Goal: Task Accomplishment & Management: Use online tool/utility

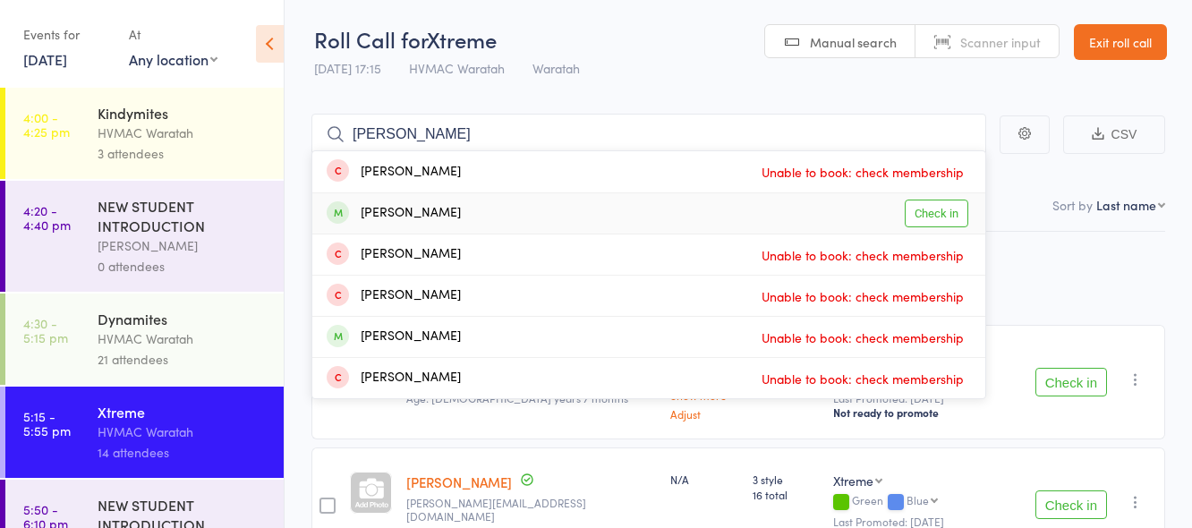
type input "andrew"
click at [936, 212] on link "Check in" at bounding box center [937, 214] width 64 height 28
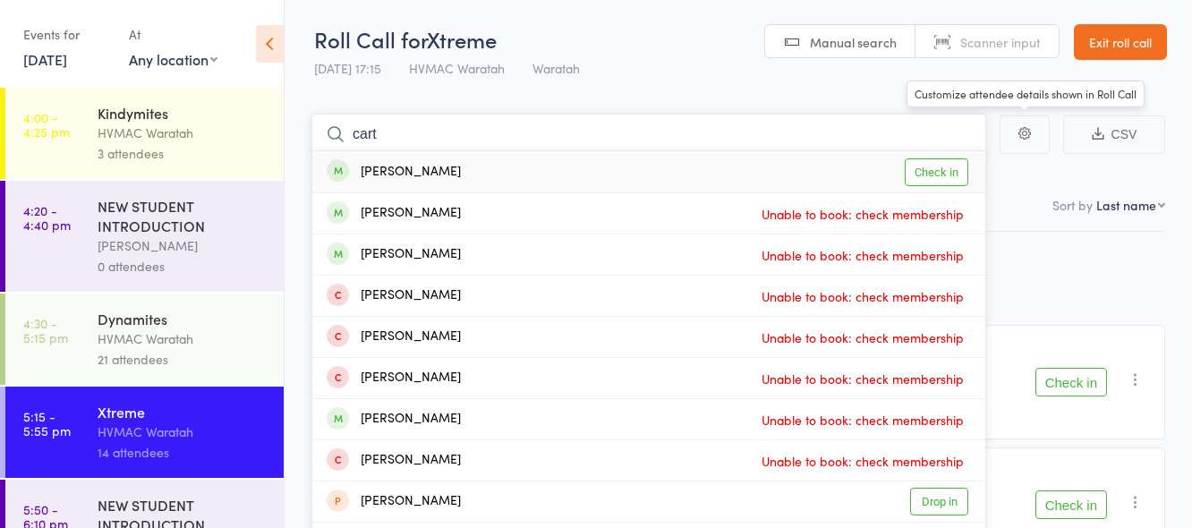
type input "cart"
click at [933, 172] on link "Check in" at bounding box center [937, 172] width 64 height 28
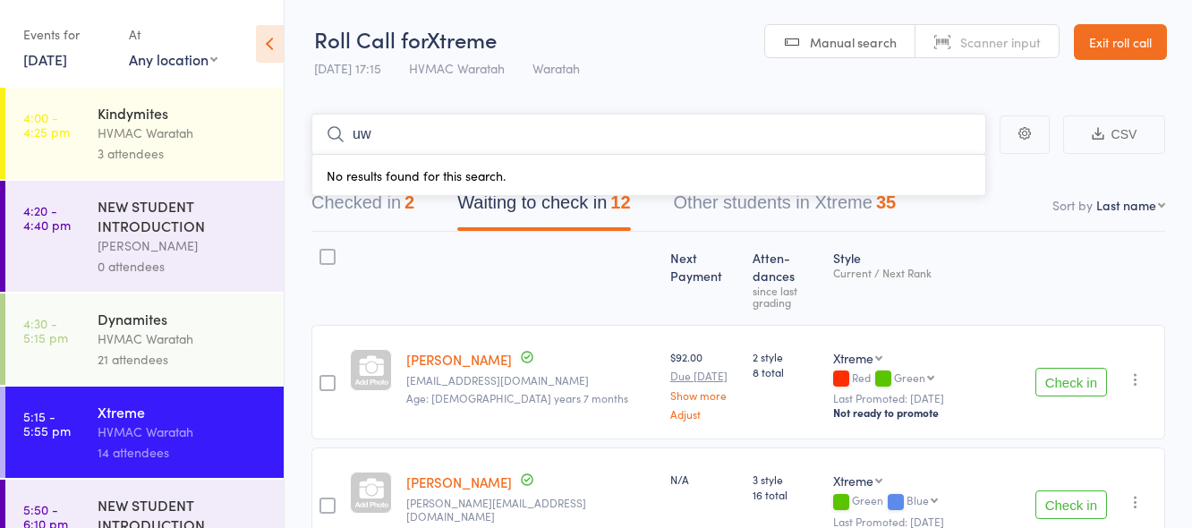
type input "u"
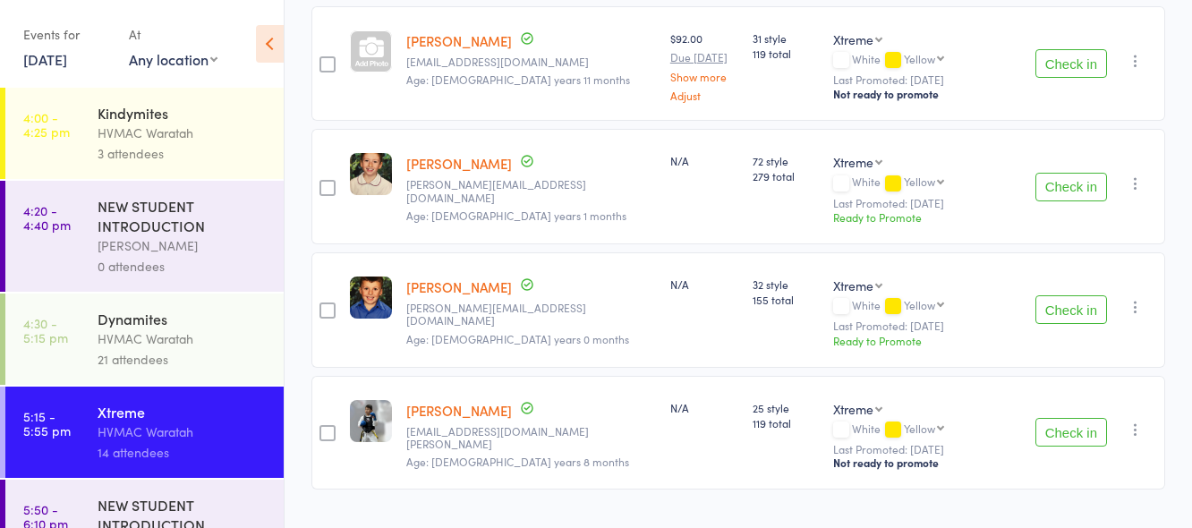
scroll to position [1340, 0]
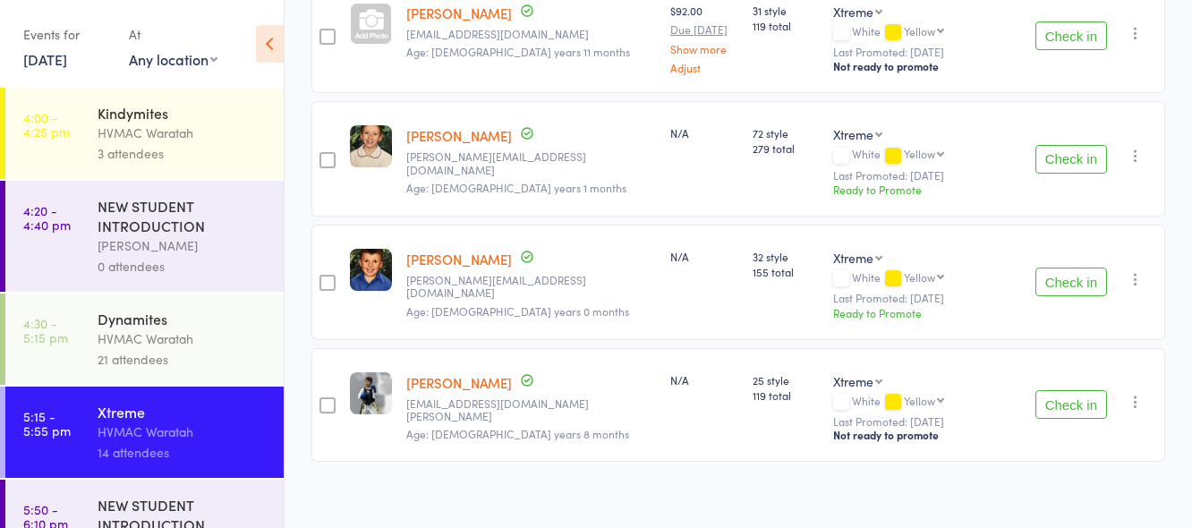
click at [1072, 390] on button "Check in" at bounding box center [1071, 404] width 72 height 29
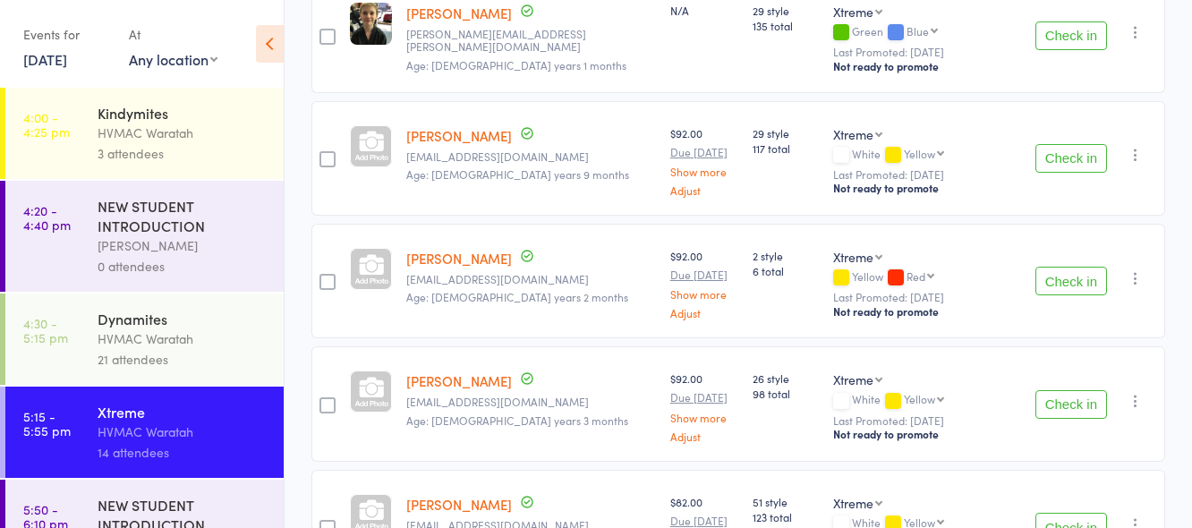
scroll to position [591, 0]
click at [1064, 273] on button "Check in" at bounding box center [1071, 282] width 72 height 29
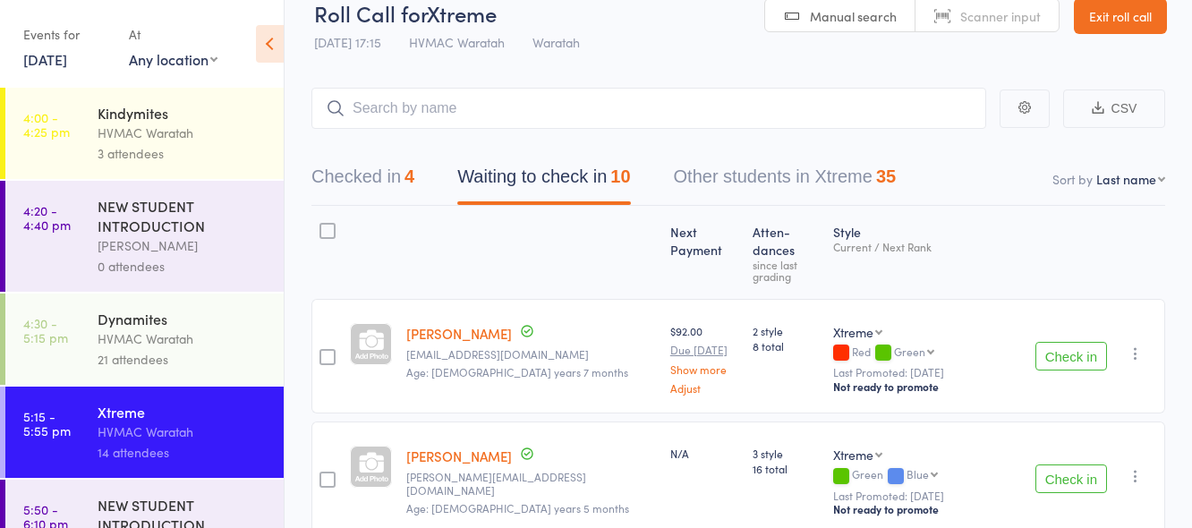
scroll to position [0, 0]
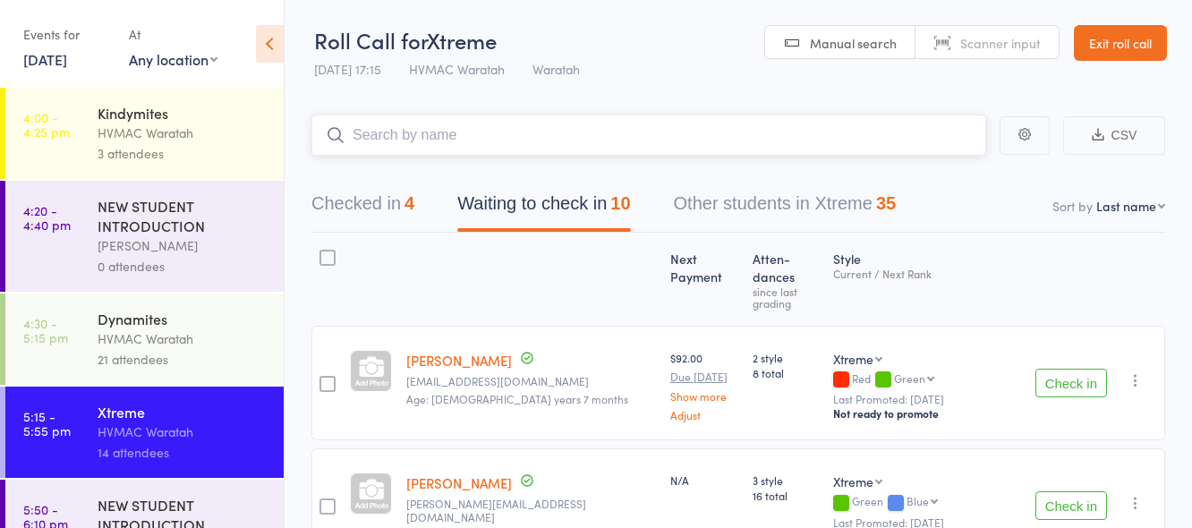
click at [701, 131] on input "search" at bounding box center [648, 135] width 675 height 41
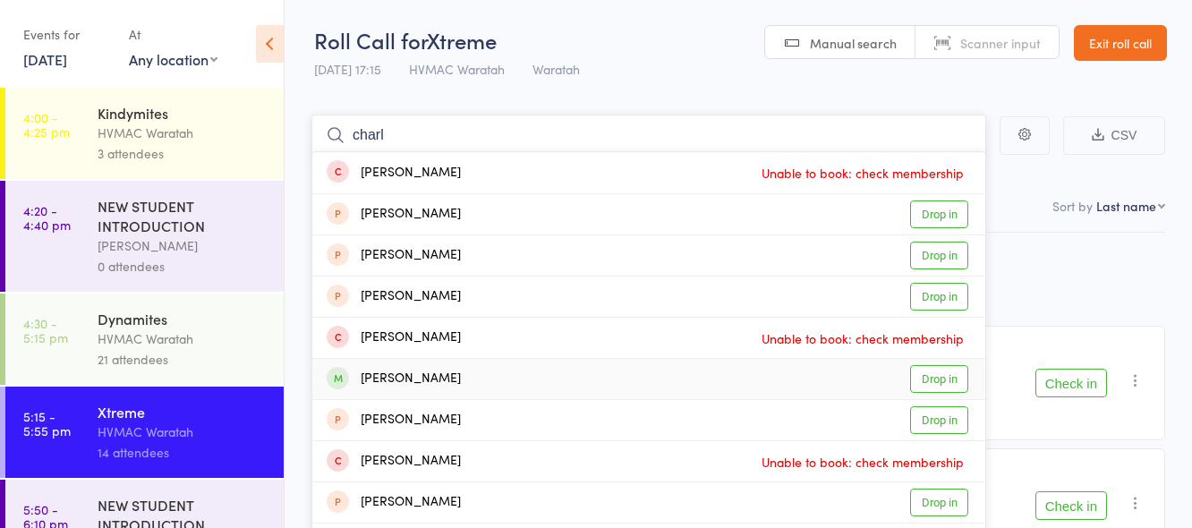
type input "charl"
click at [939, 378] on link "Drop in" at bounding box center [939, 379] width 58 height 28
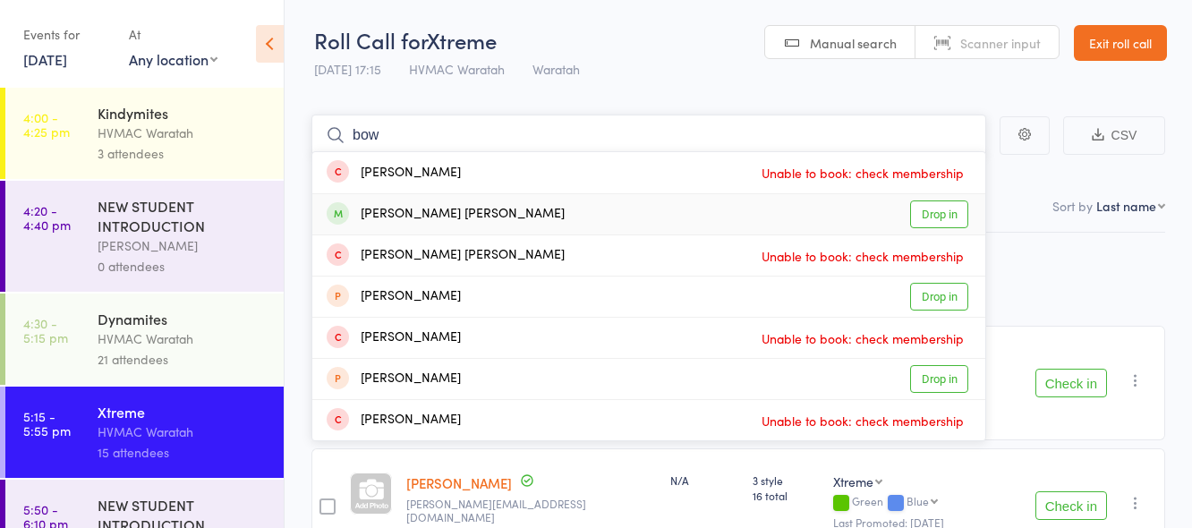
type input "bow"
click at [947, 207] on link "Drop in" at bounding box center [939, 214] width 58 height 28
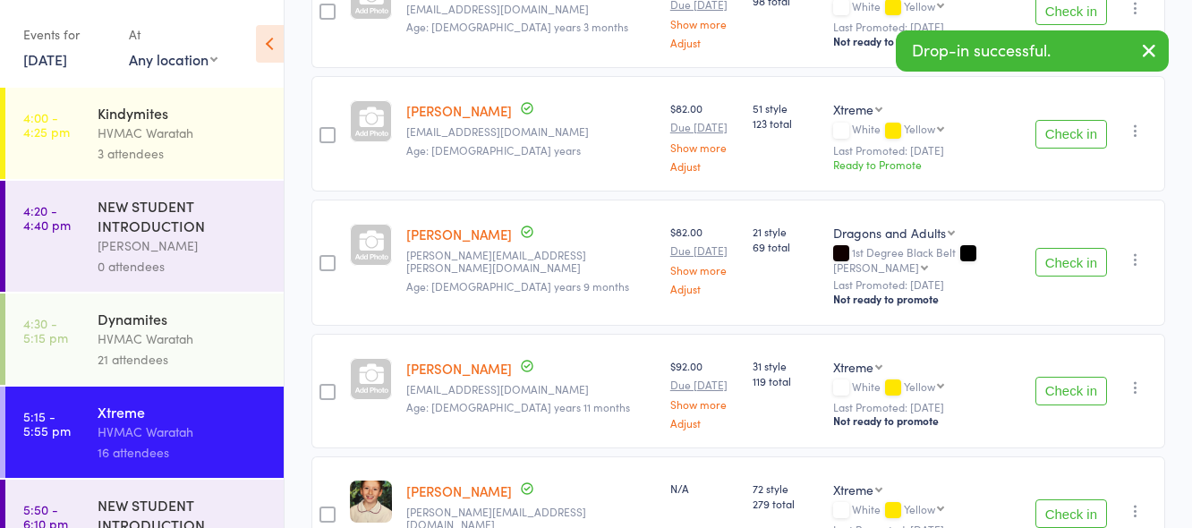
scroll to position [1094, 0]
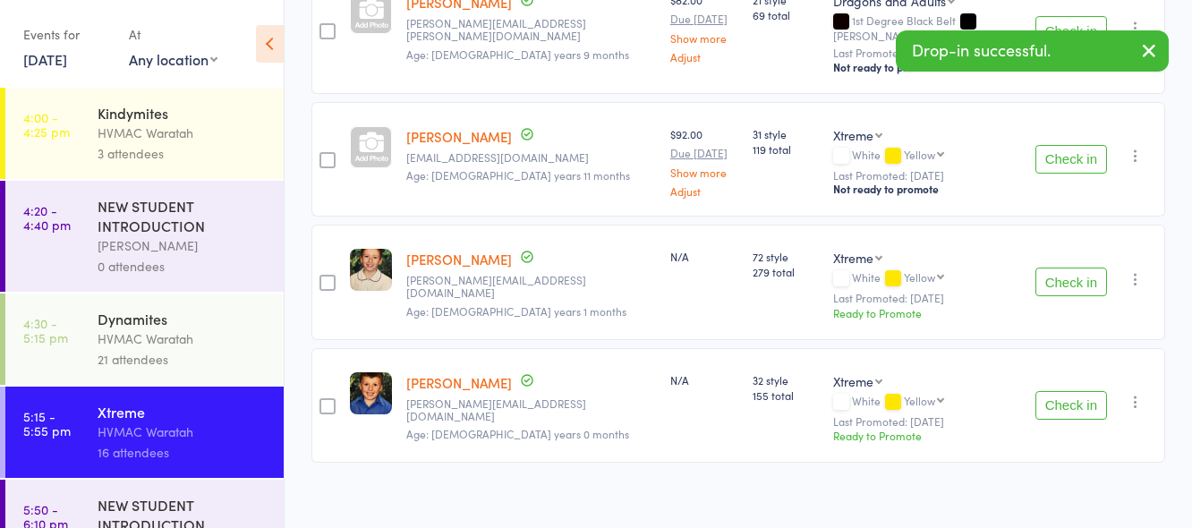
click at [1075, 391] on button "Check in" at bounding box center [1071, 405] width 72 height 29
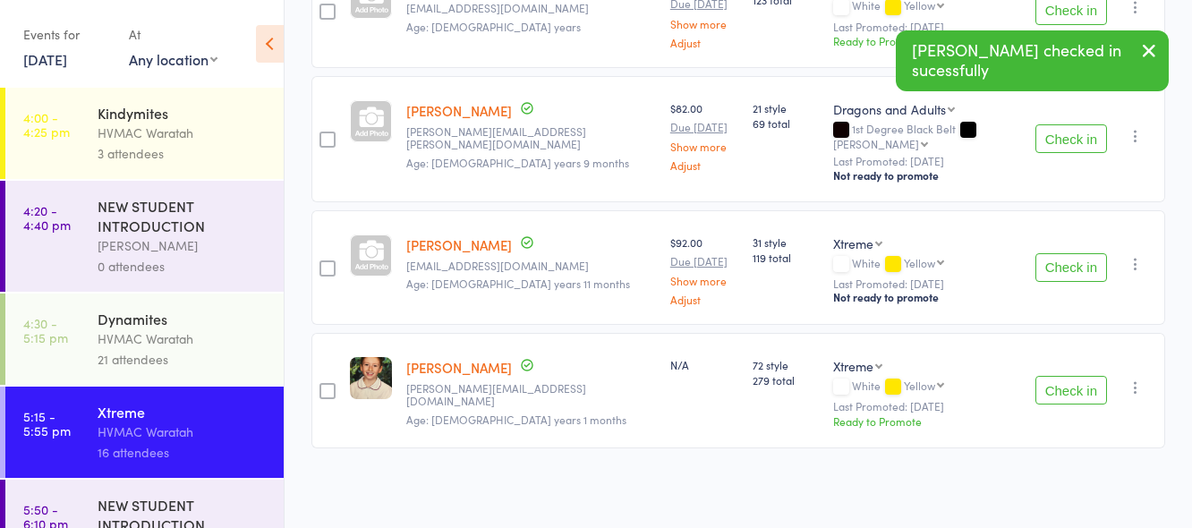
scroll to position [971, 0]
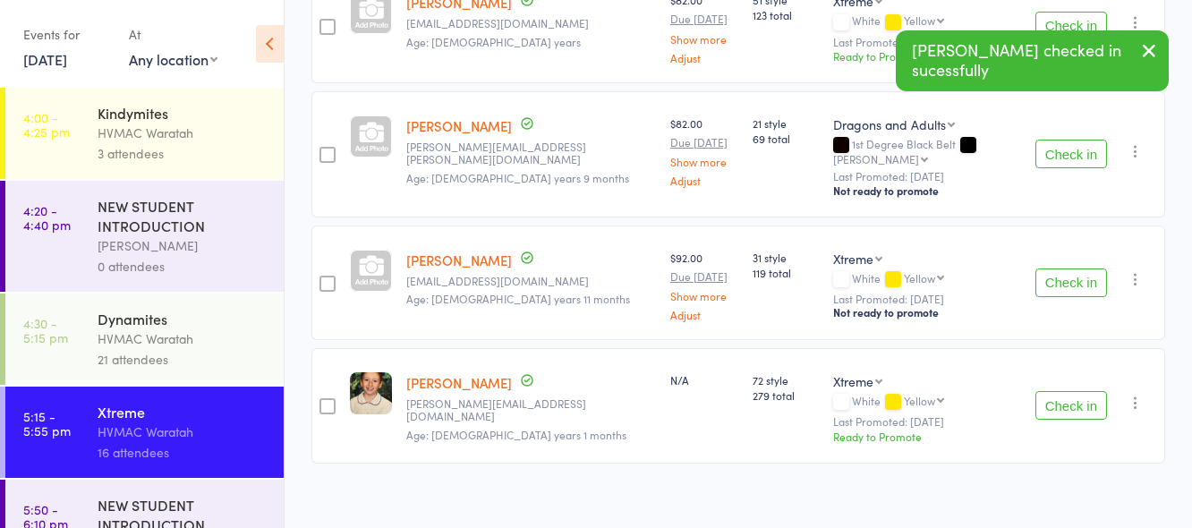
click at [1084, 268] on button "Check in" at bounding box center [1071, 282] width 72 height 29
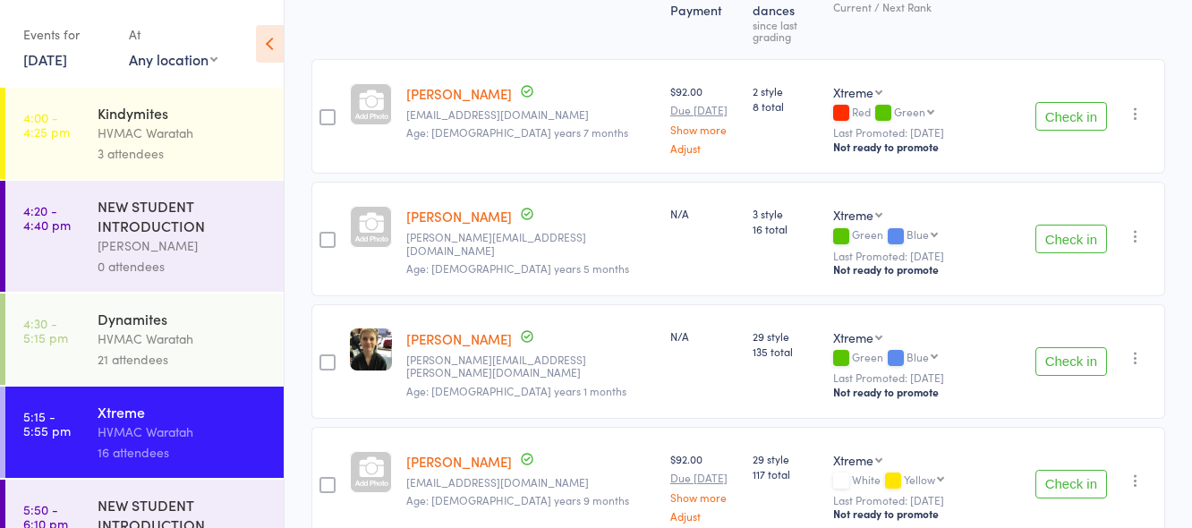
scroll to position [222, 0]
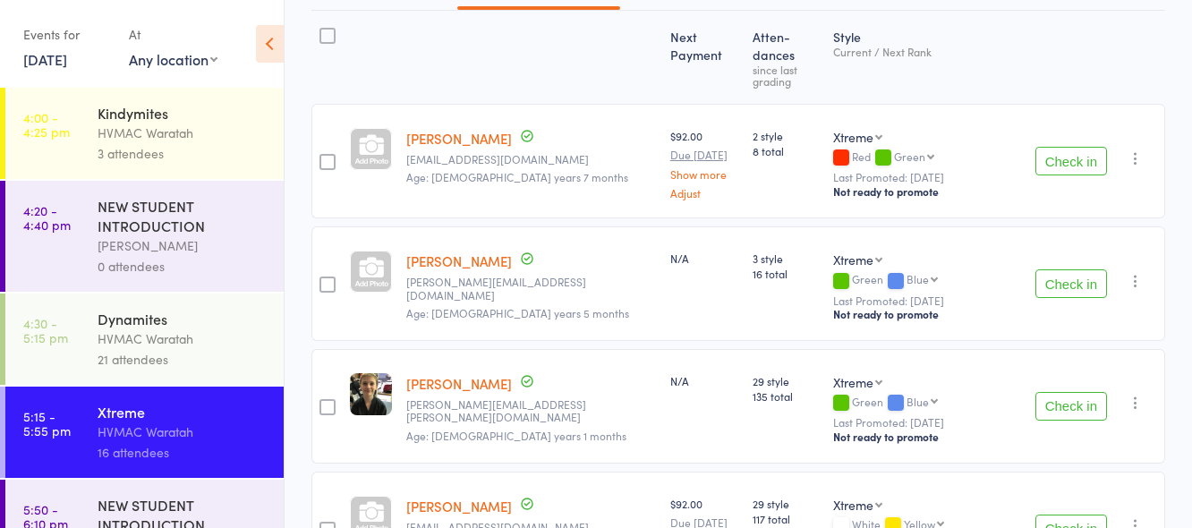
click at [1089, 269] on button "Check in" at bounding box center [1071, 283] width 72 height 29
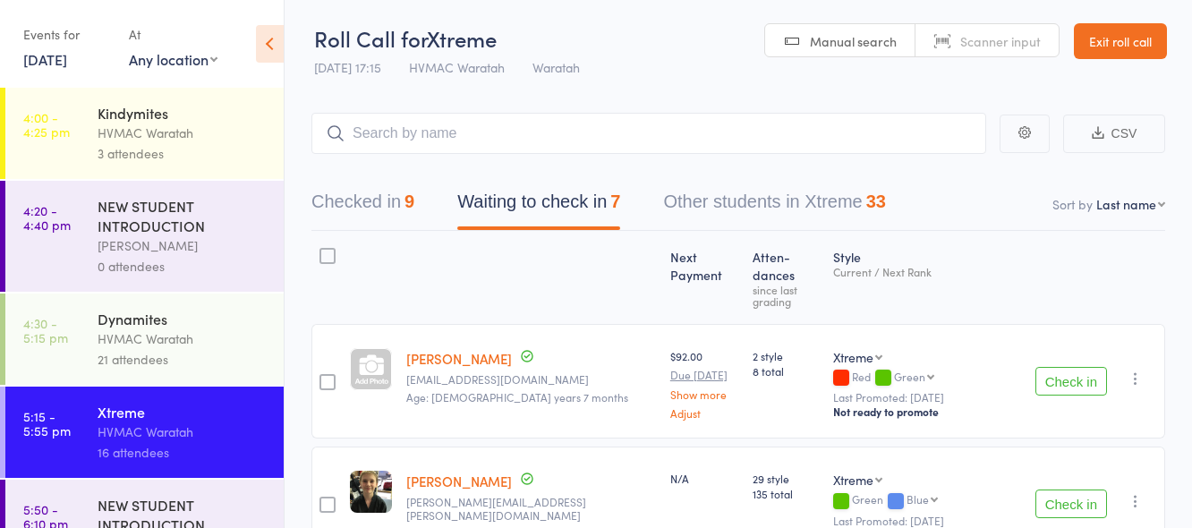
scroll to position [0, 0]
click at [662, 123] on input "search" at bounding box center [648, 135] width 675 height 41
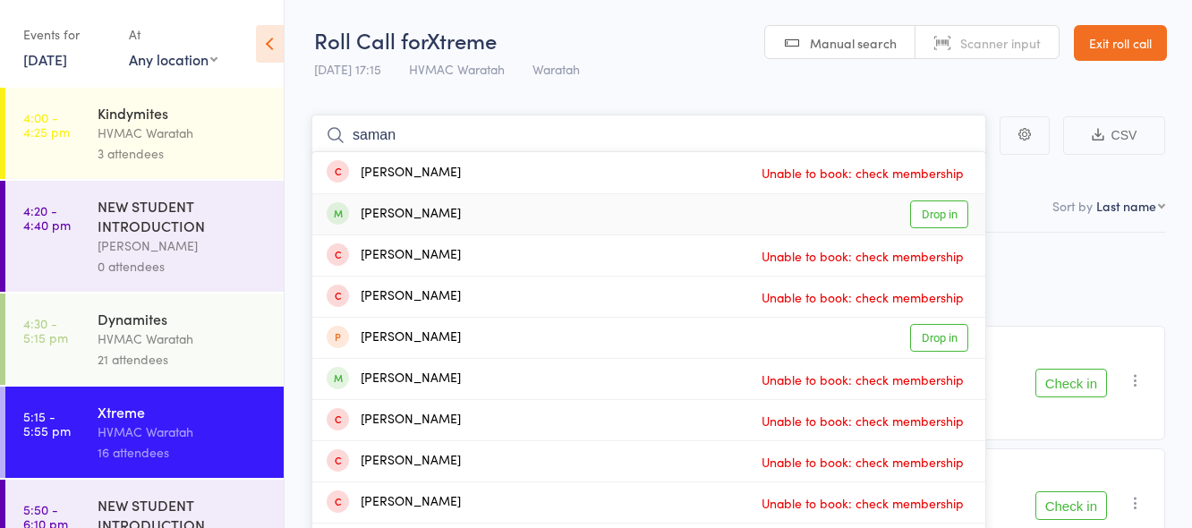
type input "saman"
click at [954, 215] on link "Drop in" at bounding box center [939, 214] width 58 height 28
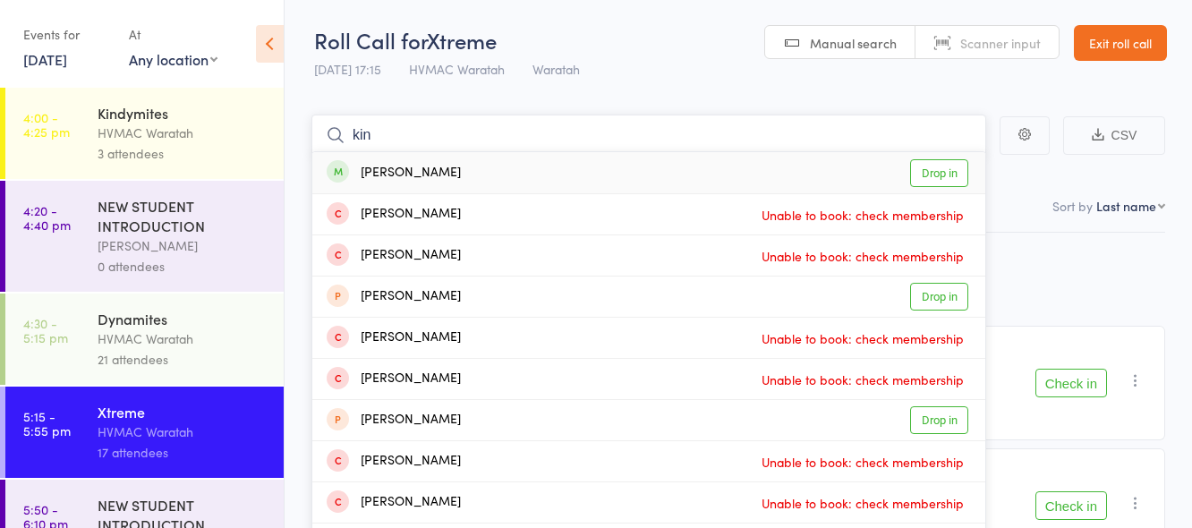
type input "kin"
click at [946, 172] on link "Drop in" at bounding box center [939, 173] width 58 height 28
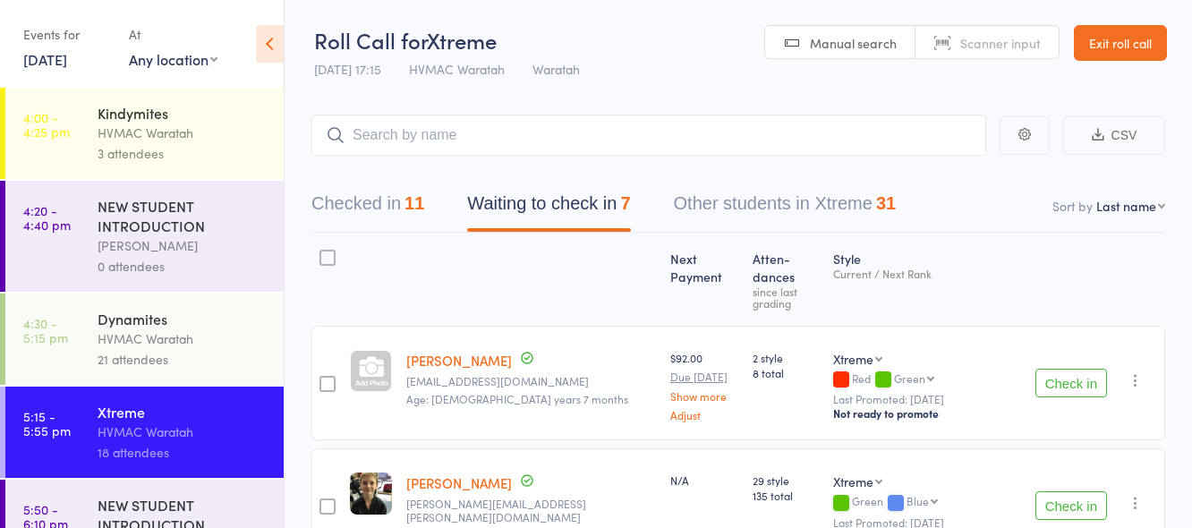
click at [1072, 369] on button "Check in" at bounding box center [1071, 383] width 72 height 29
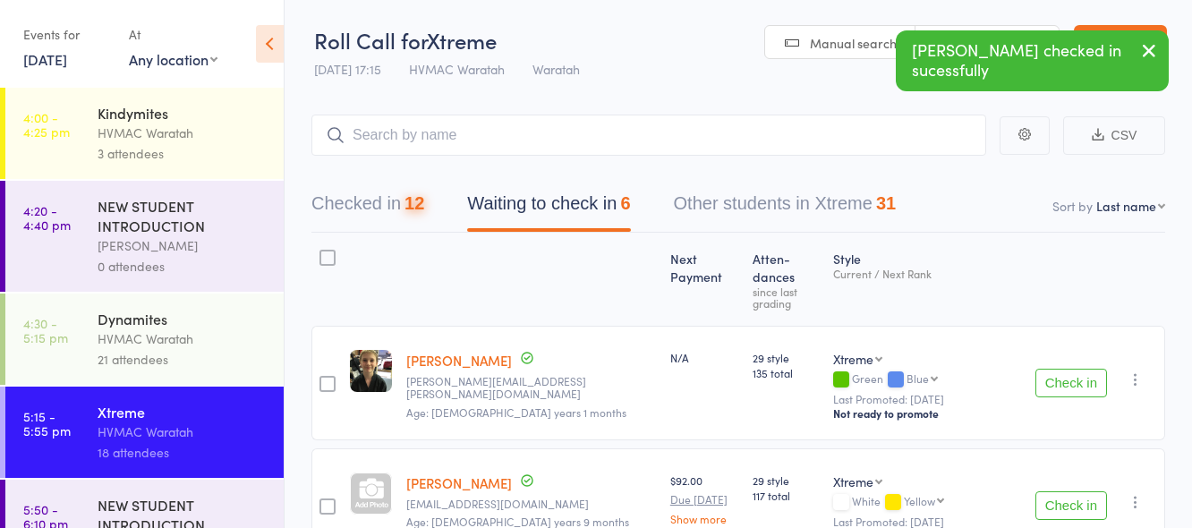
click at [1074, 369] on button "Check in" at bounding box center [1071, 383] width 72 height 29
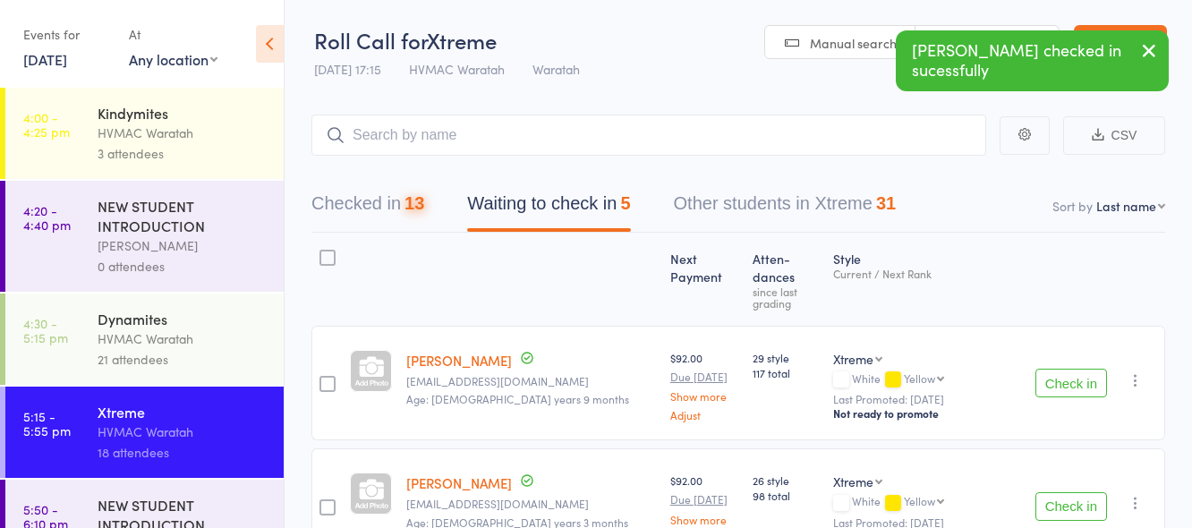
click at [1074, 369] on button "Check in" at bounding box center [1071, 383] width 72 height 29
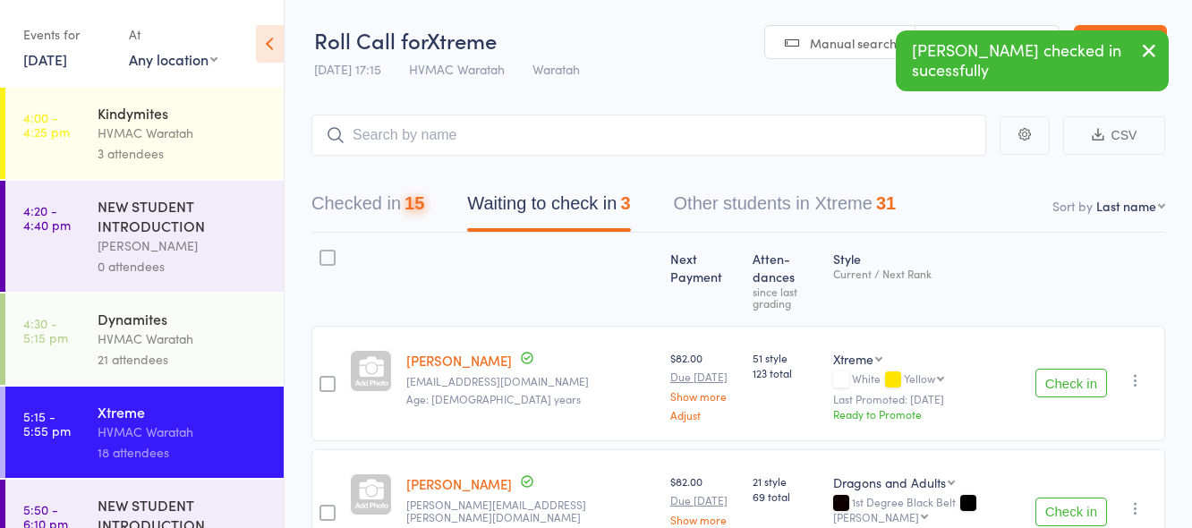
click at [1074, 369] on button "Check in" at bounding box center [1071, 383] width 72 height 29
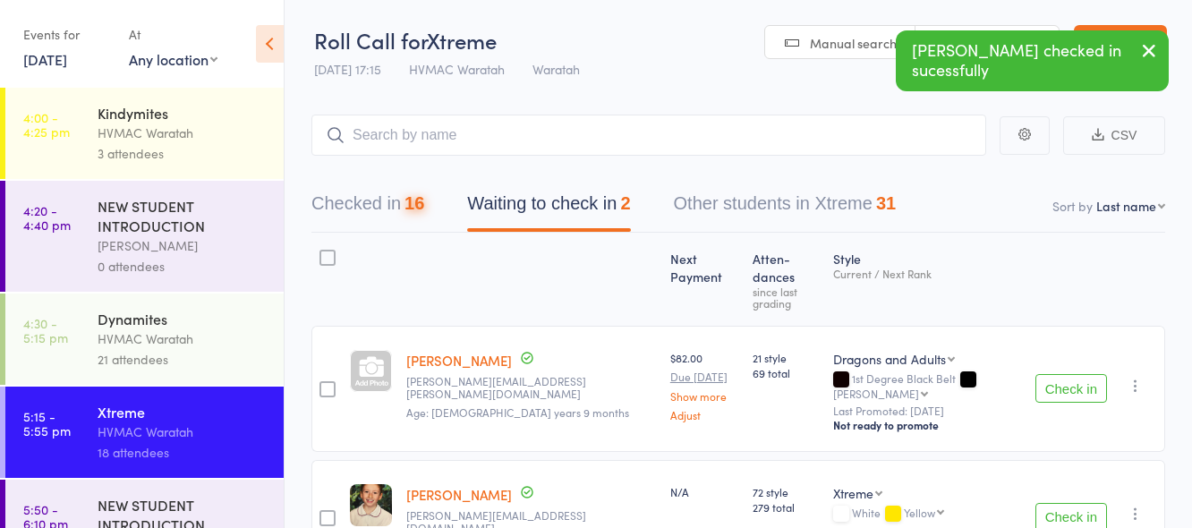
click at [1074, 374] on button "Check in" at bounding box center [1071, 388] width 72 height 29
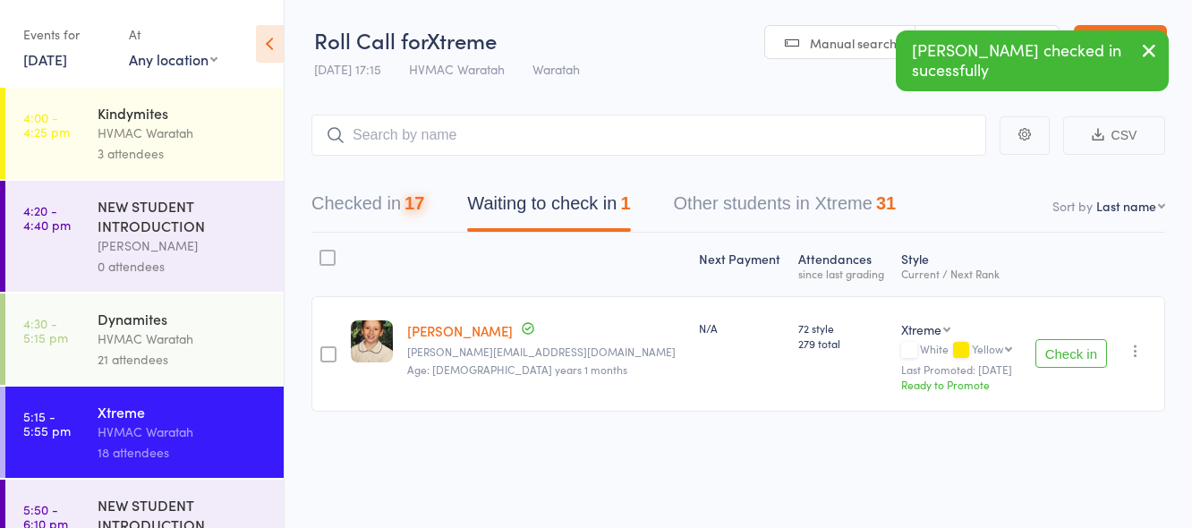
click at [1074, 364] on button "Check in" at bounding box center [1071, 353] width 72 height 29
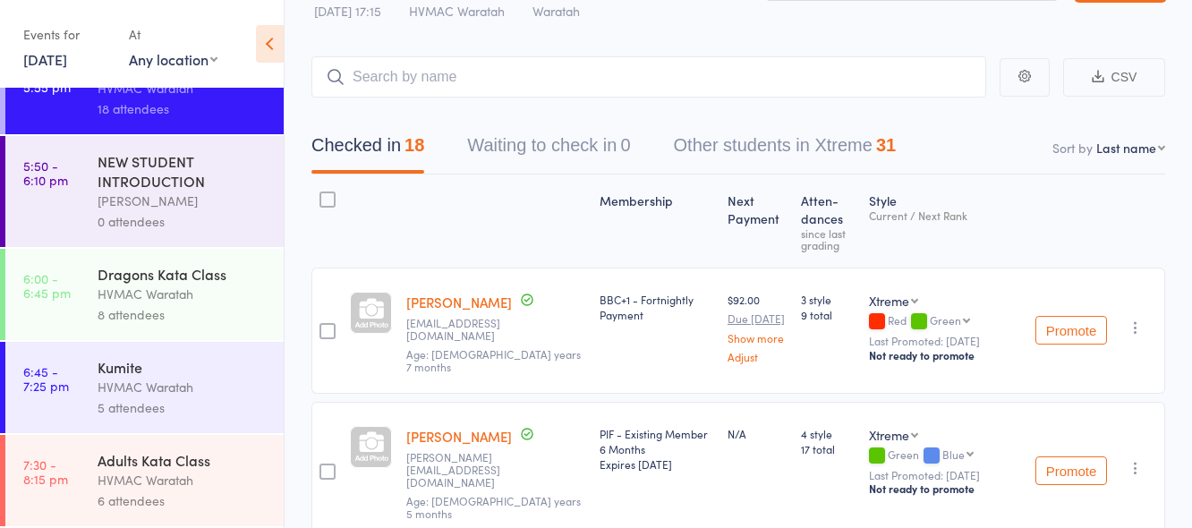
scroll to position [89, 0]
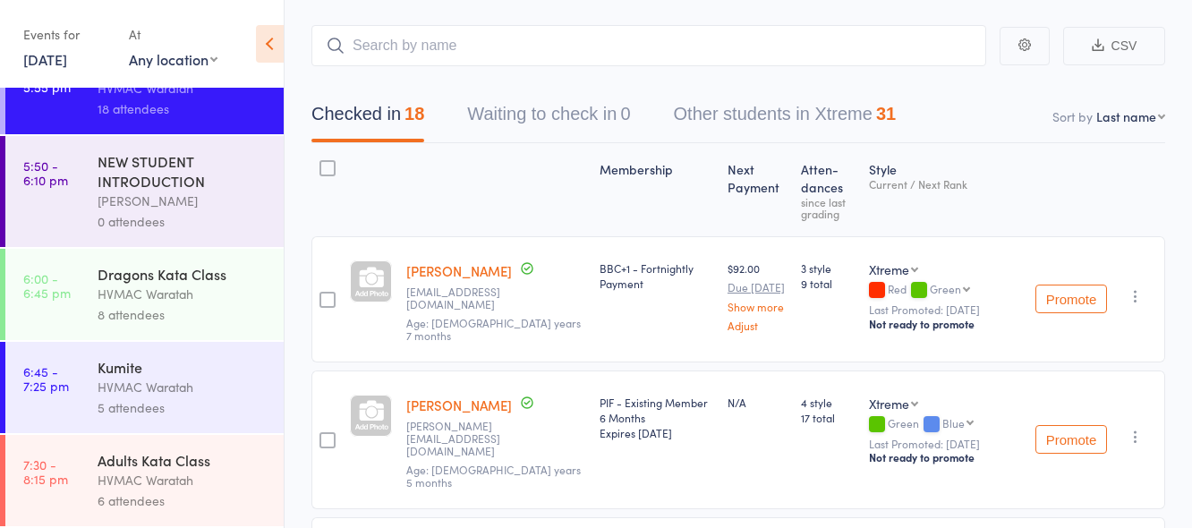
click at [180, 276] on div "Dragons Kata Class" at bounding box center [183, 274] width 171 height 20
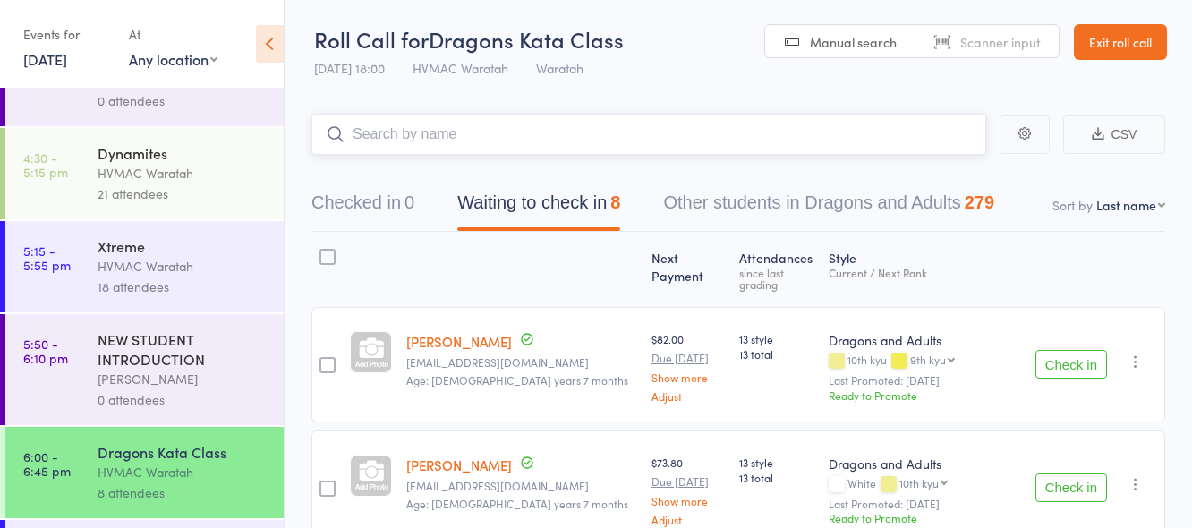
scroll to position [344, 0]
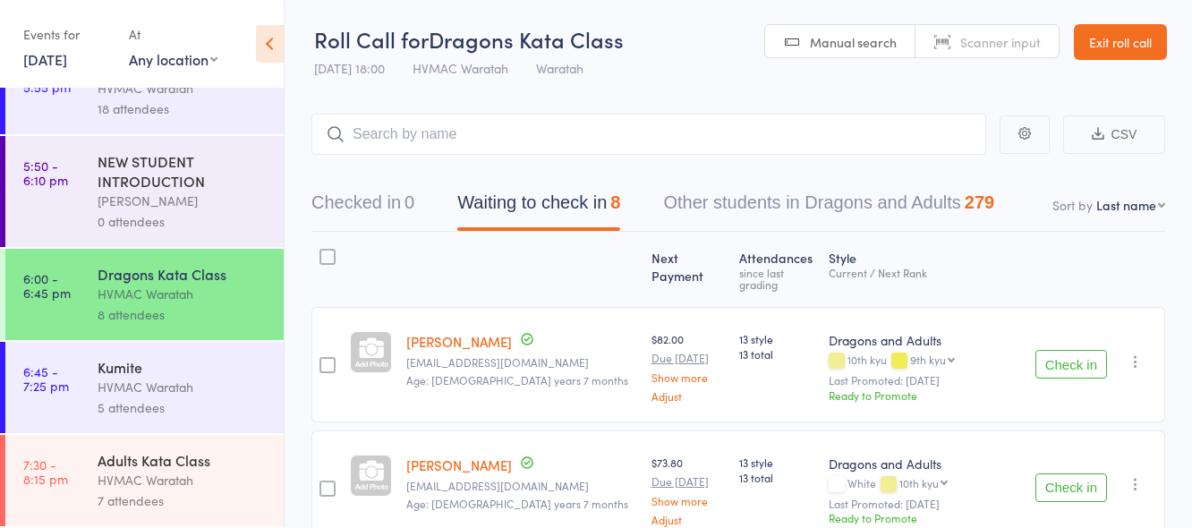
click at [184, 448] on div "Adults Kata Class HVMAC Waratah 7 attendees" at bounding box center [191, 480] width 186 height 91
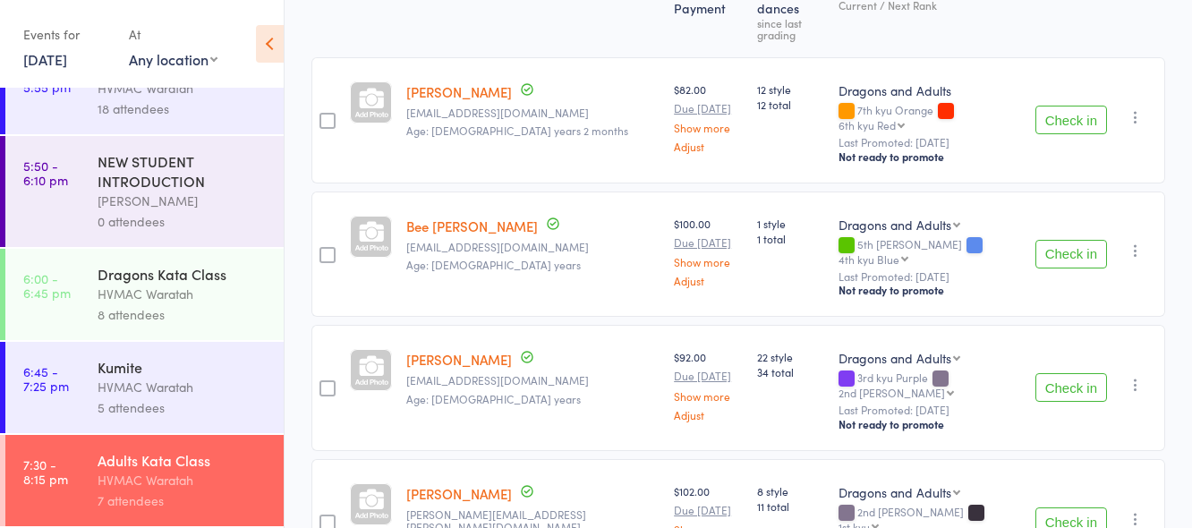
scroll to position [358, 0]
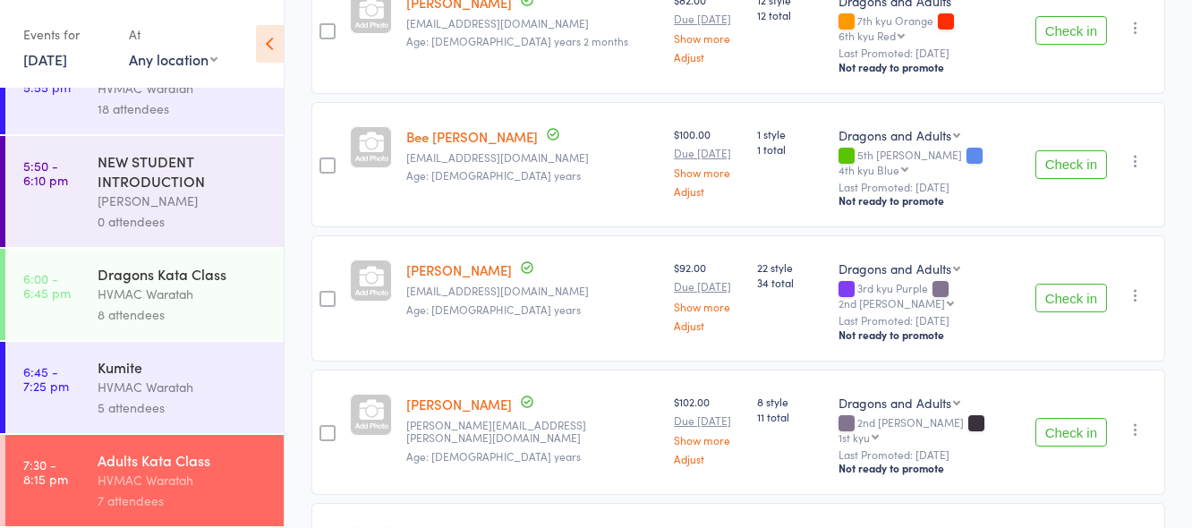
click at [209, 298] on div "HVMAC Waratah" at bounding box center [183, 294] width 171 height 21
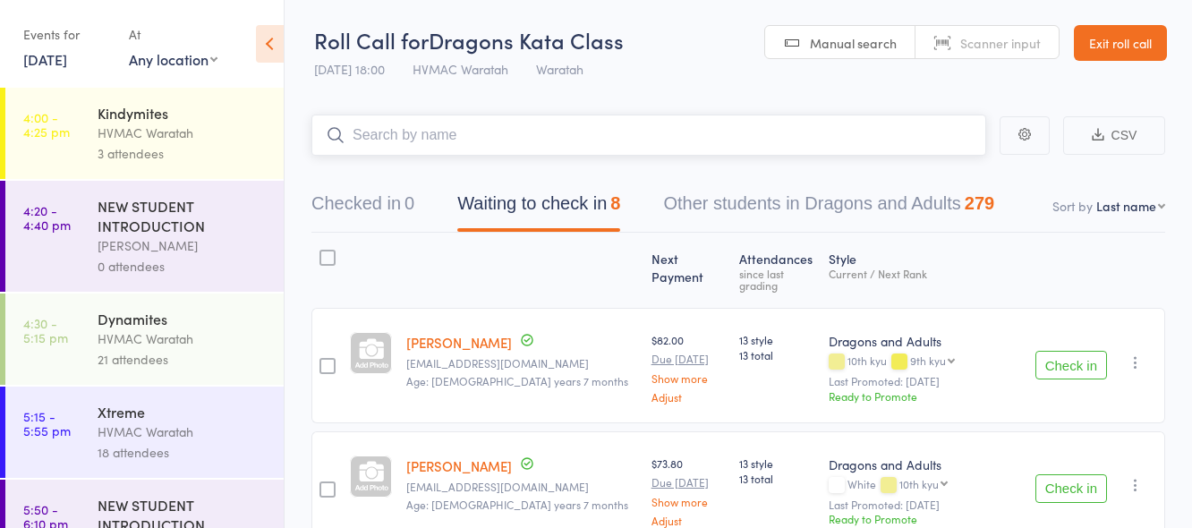
click at [559, 126] on input "search" at bounding box center [648, 135] width 675 height 41
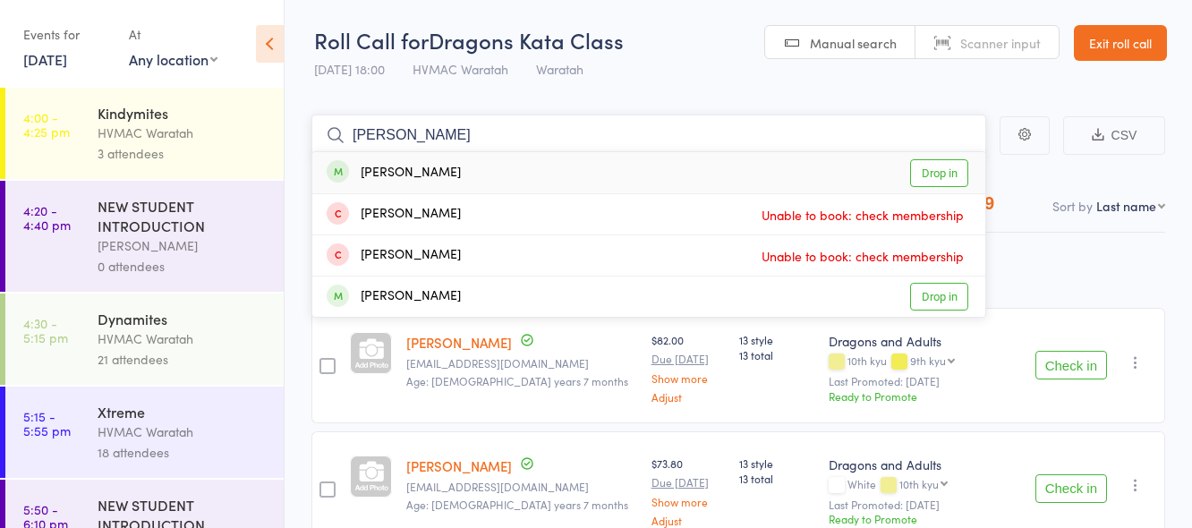
type input "antonio"
click at [948, 176] on link "Drop in" at bounding box center [939, 173] width 58 height 28
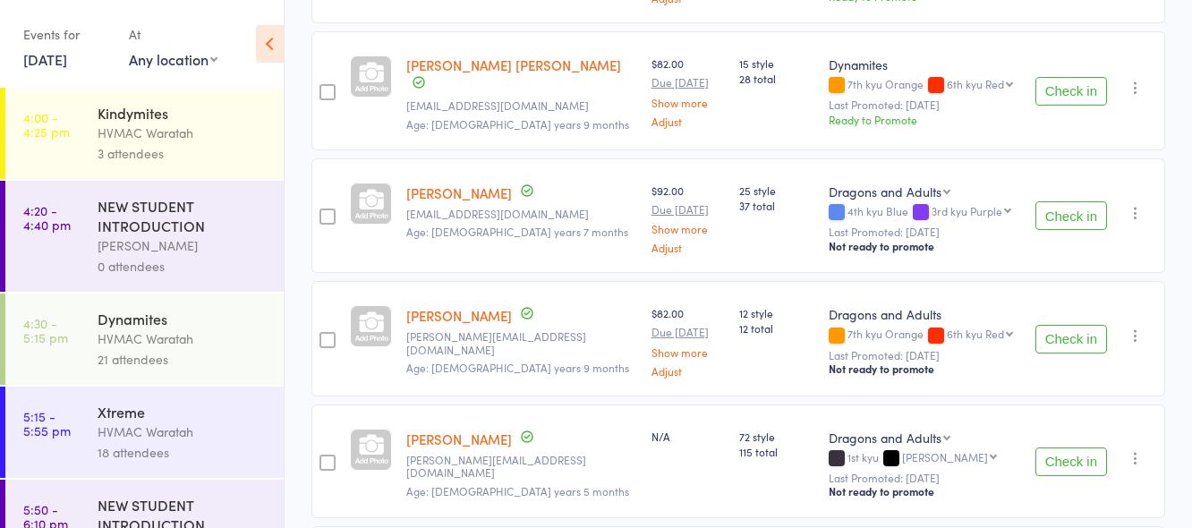
scroll to position [537, 0]
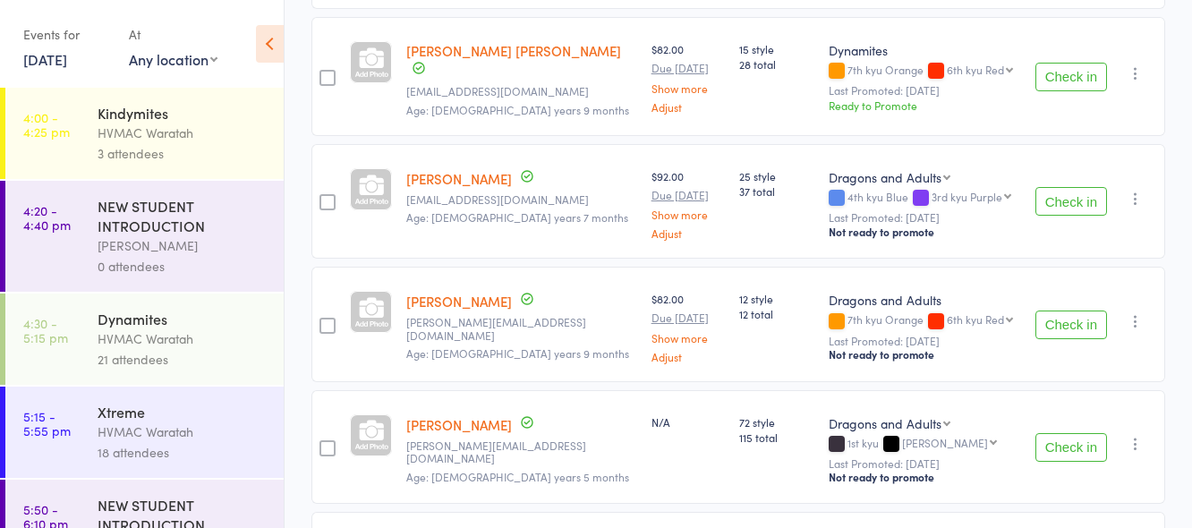
click at [1087, 434] on button "Check in" at bounding box center [1071, 447] width 72 height 29
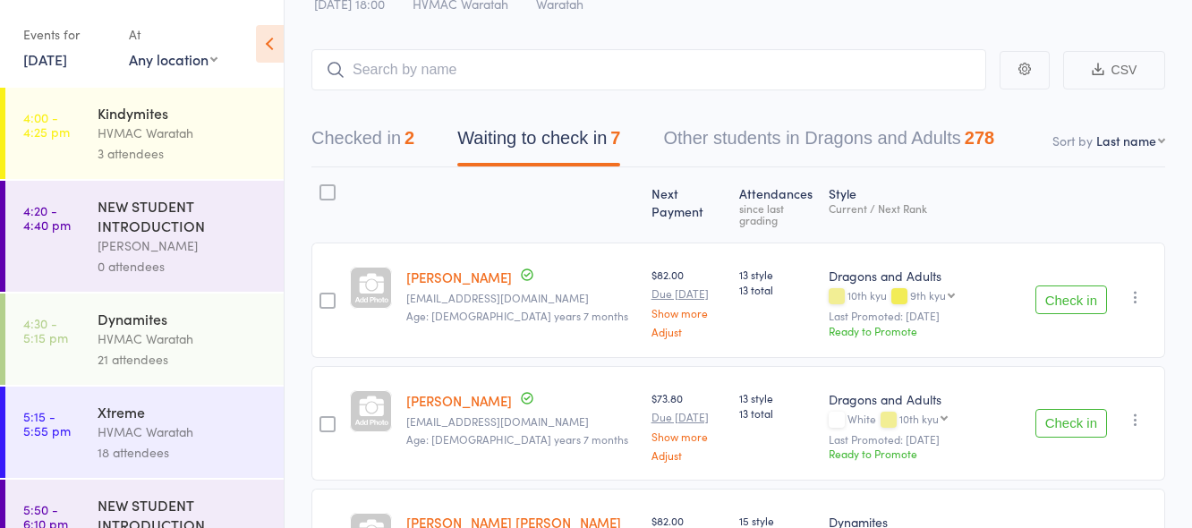
scroll to position [0, 0]
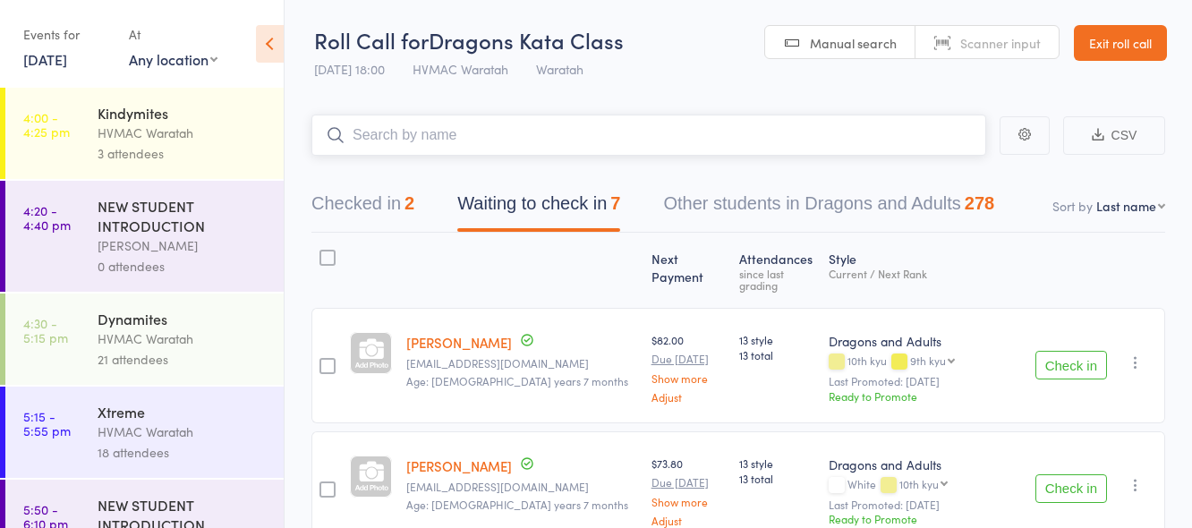
click at [513, 134] on input "search" at bounding box center [648, 135] width 675 height 41
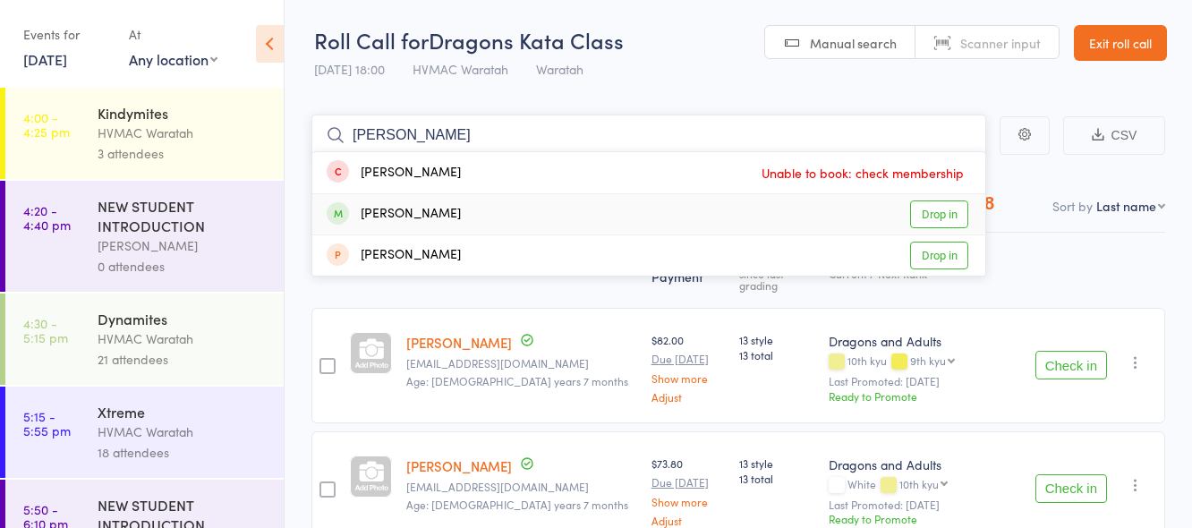
type input "jake"
click at [926, 210] on link "Drop in" at bounding box center [939, 214] width 58 height 28
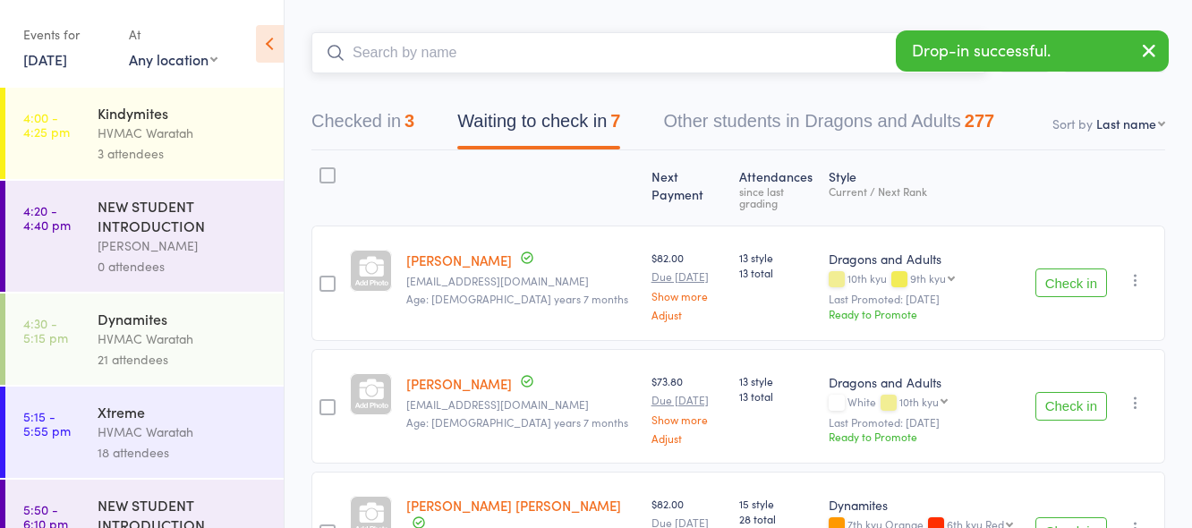
scroll to position [75, 0]
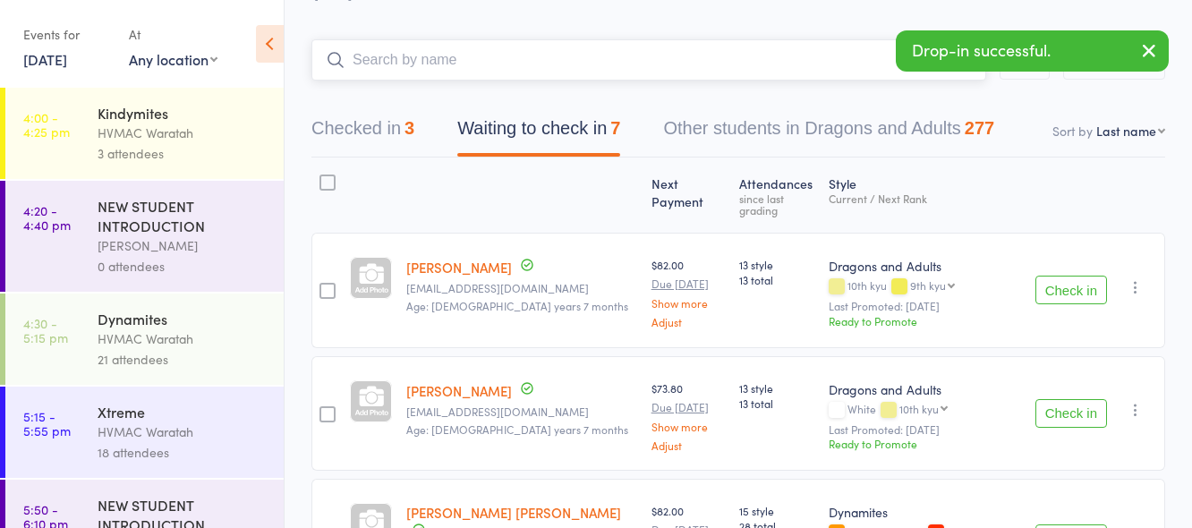
click at [522, 43] on input "search" at bounding box center [648, 59] width 675 height 41
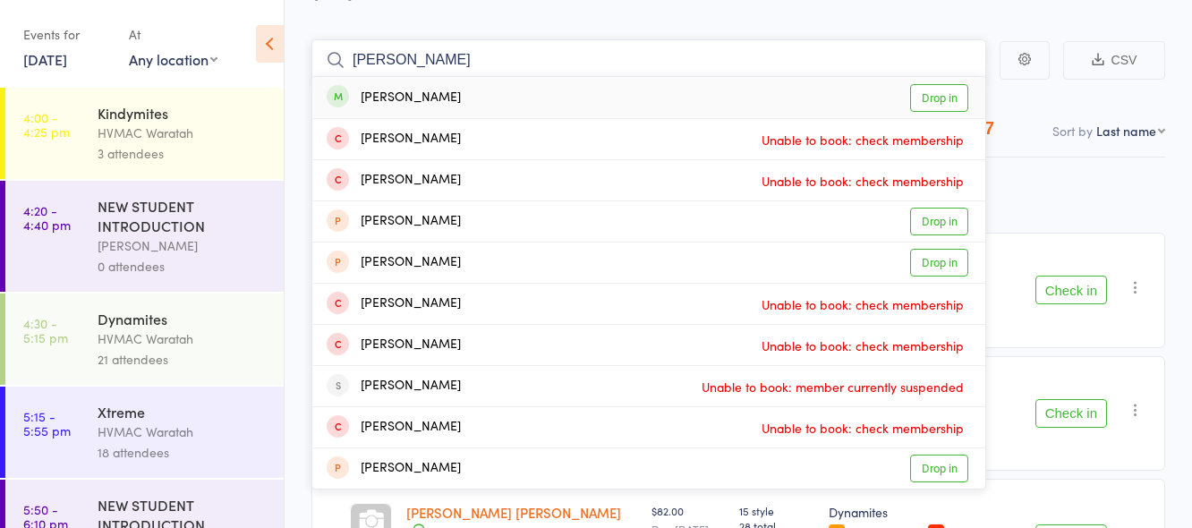
type input "harve"
click at [954, 93] on link "Drop in" at bounding box center [939, 98] width 58 height 28
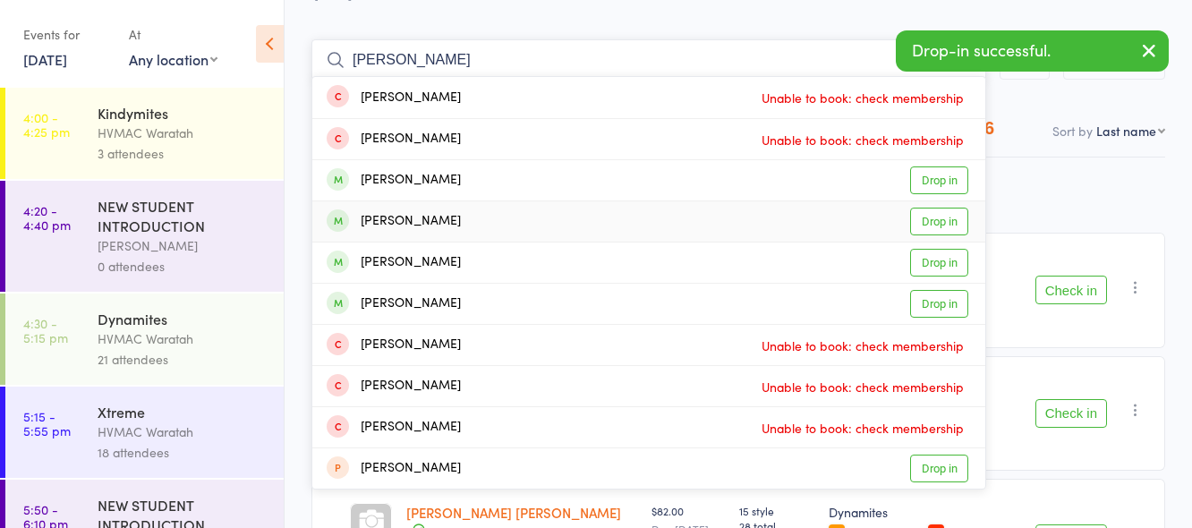
type input "thoma"
click at [925, 217] on link "Drop in" at bounding box center [939, 222] width 58 height 28
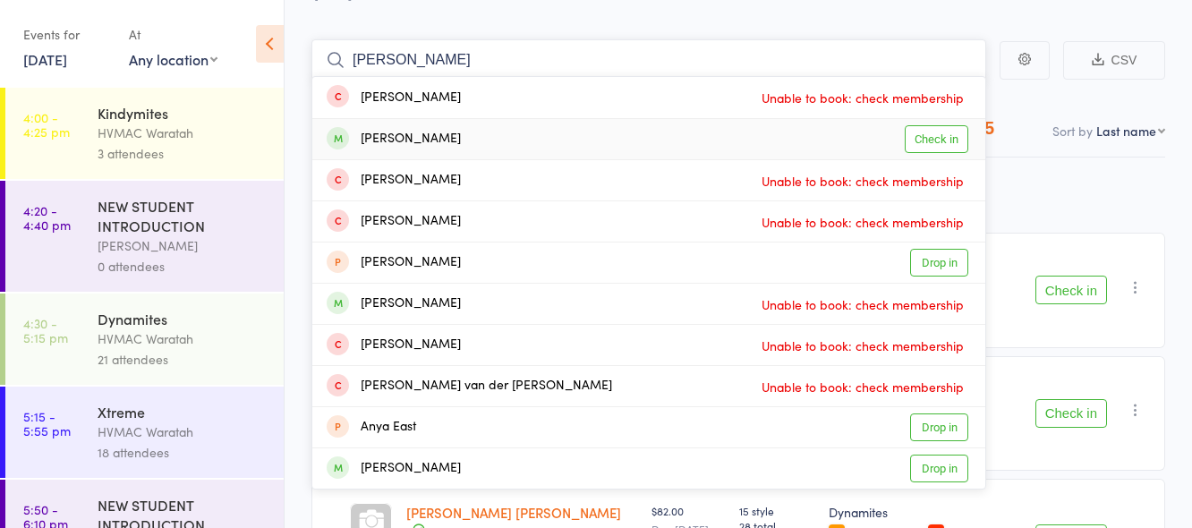
type input "anna"
click at [944, 138] on link "Check in" at bounding box center [937, 139] width 64 height 28
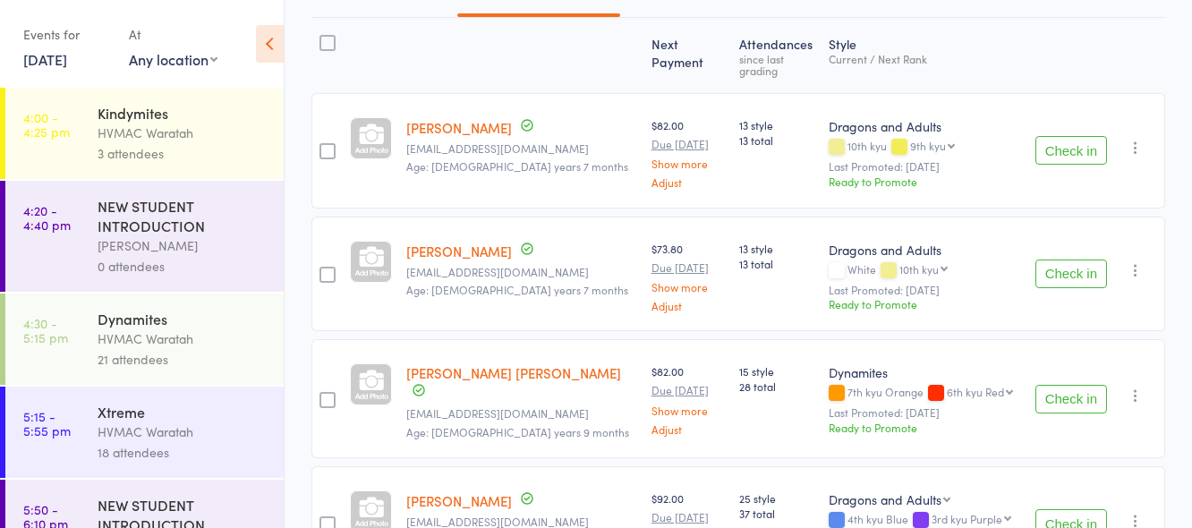
scroll to position [0, 0]
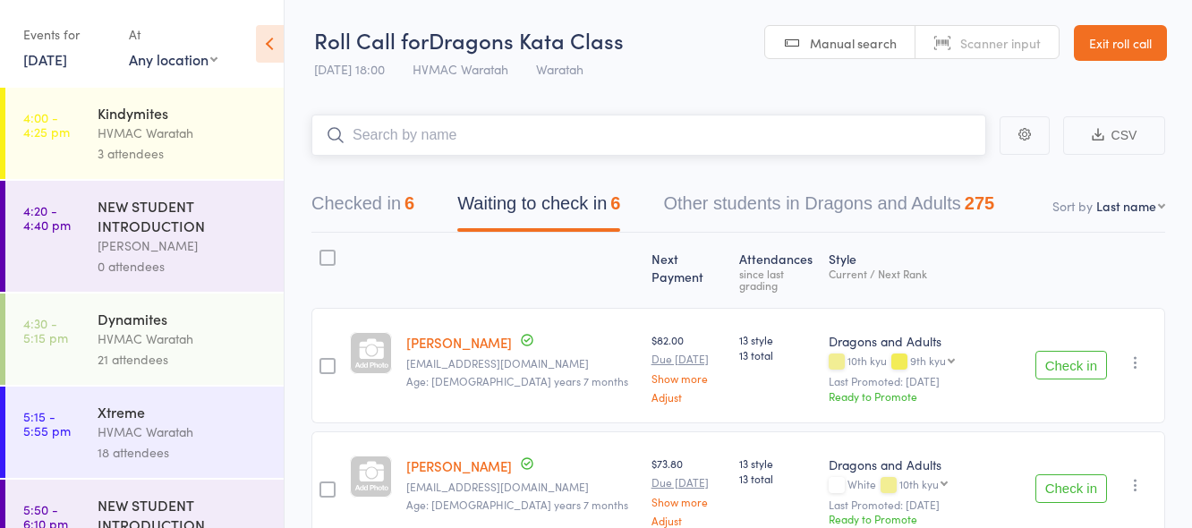
click at [457, 139] on input "search" at bounding box center [648, 135] width 675 height 41
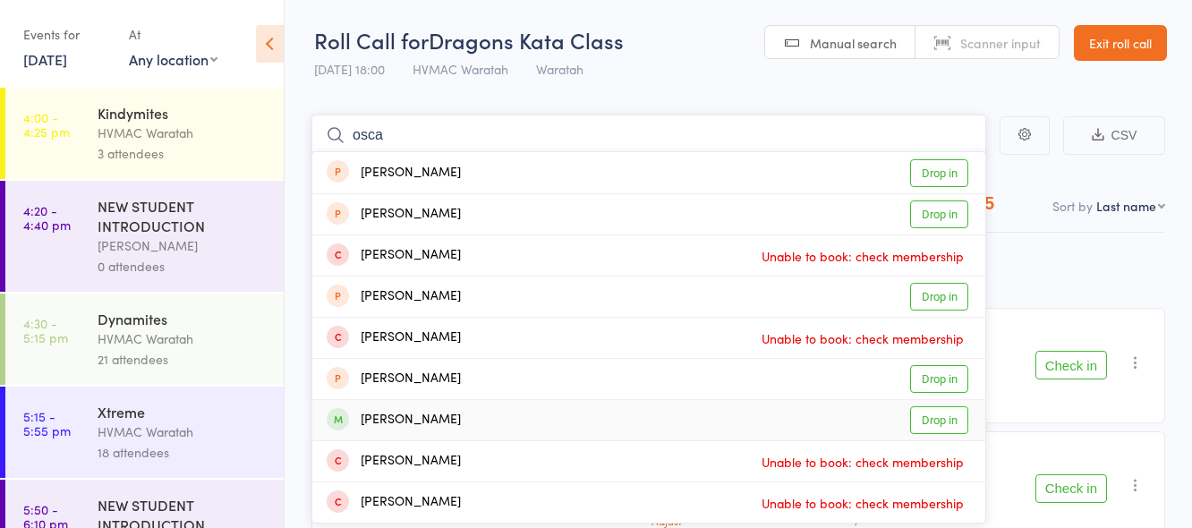
type input "osca"
click at [946, 425] on link "Drop in" at bounding box center [939, 420] width 58 height 28
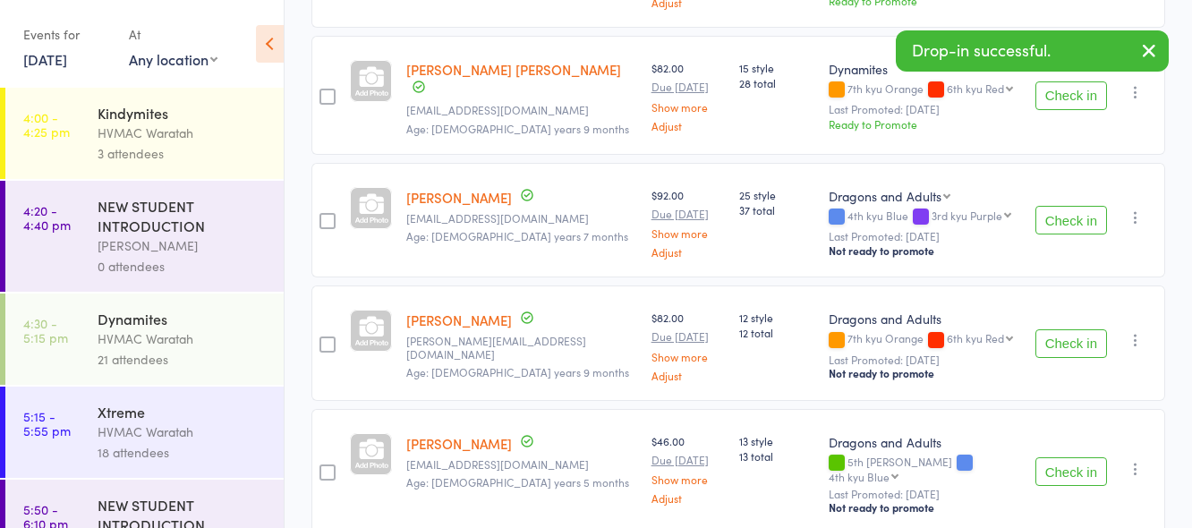
scroll to position [579, 0]
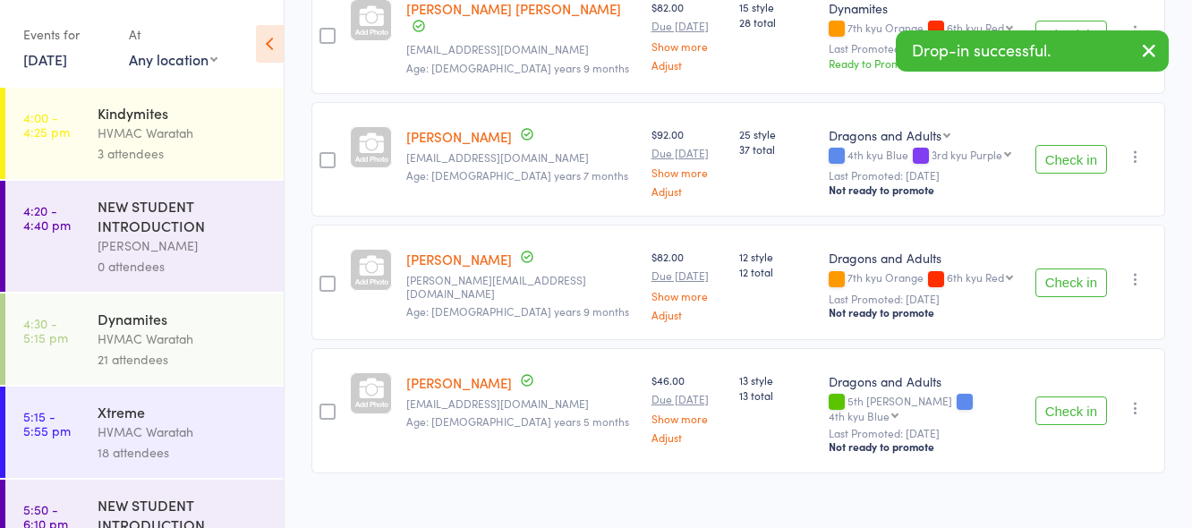
click at [1079, 147] on button "Check in" at bounding box center [1071, 159] width 72 height 29
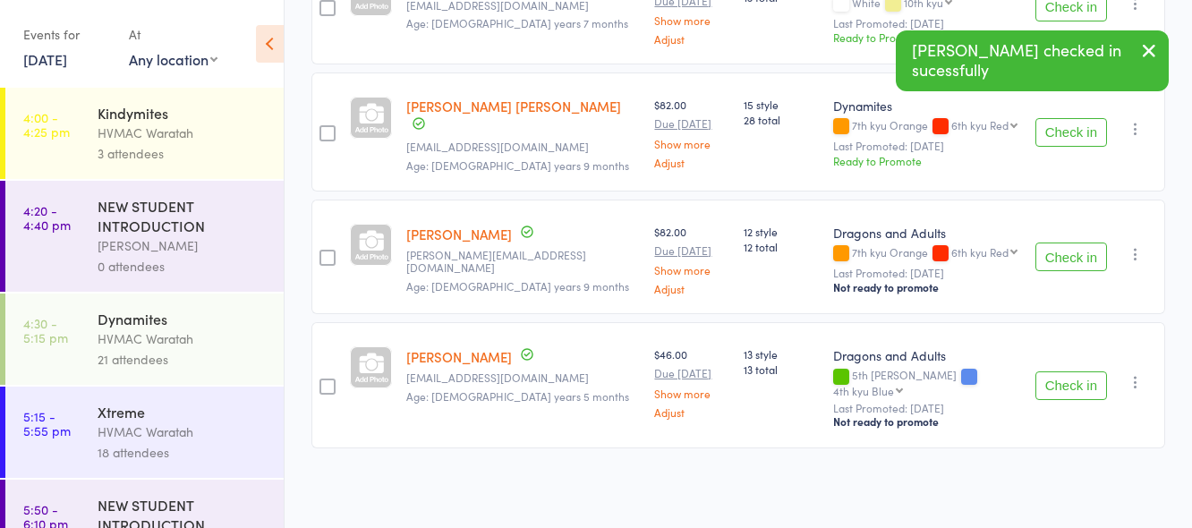
scroll to position [455, 0]
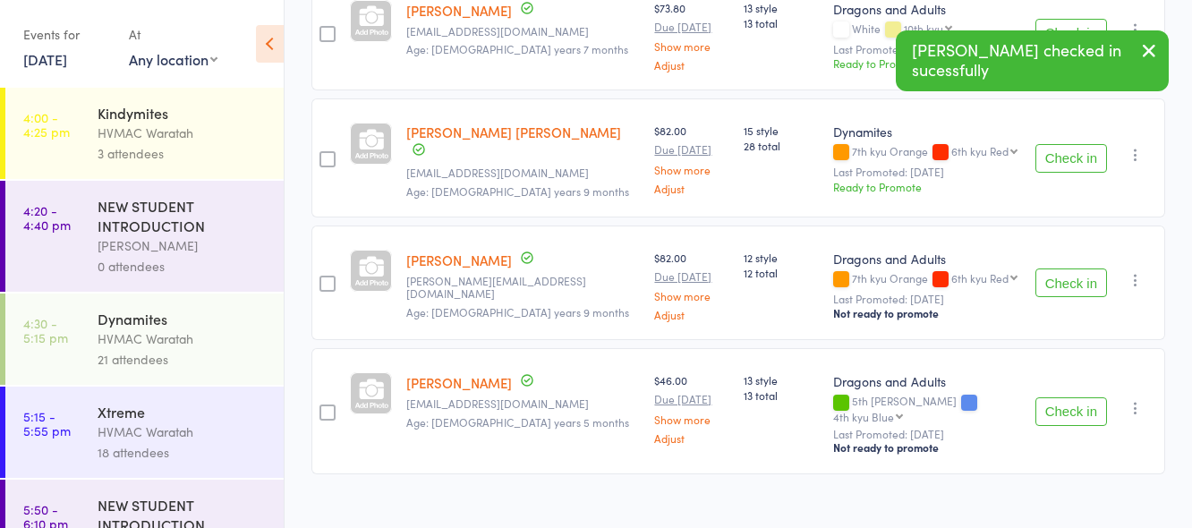
click at [1079, 397] on button "Check in" at bounding box center [1071, 411] width 72 height 29
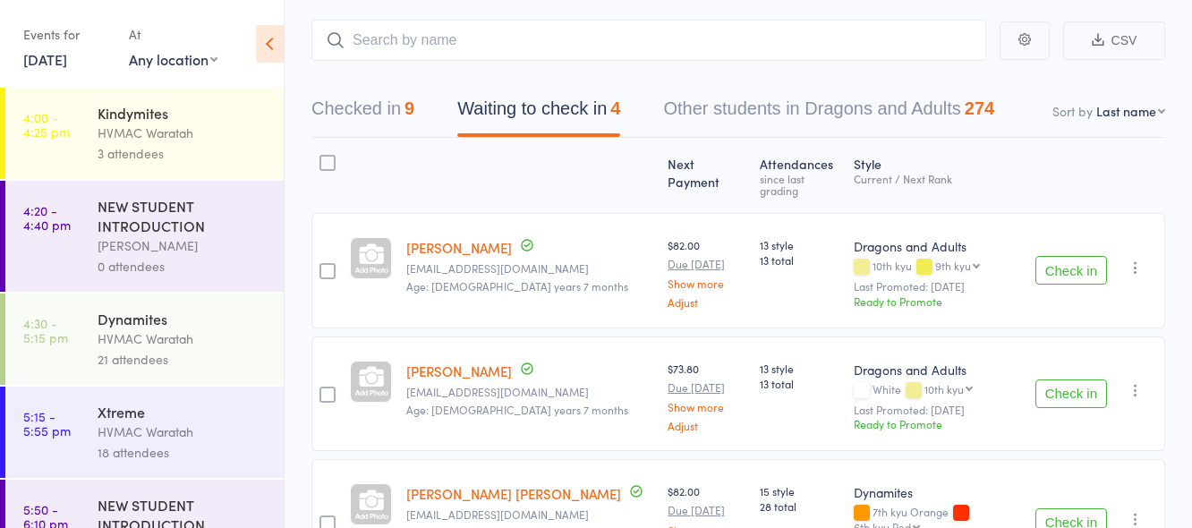
scroll to position [64, 0]
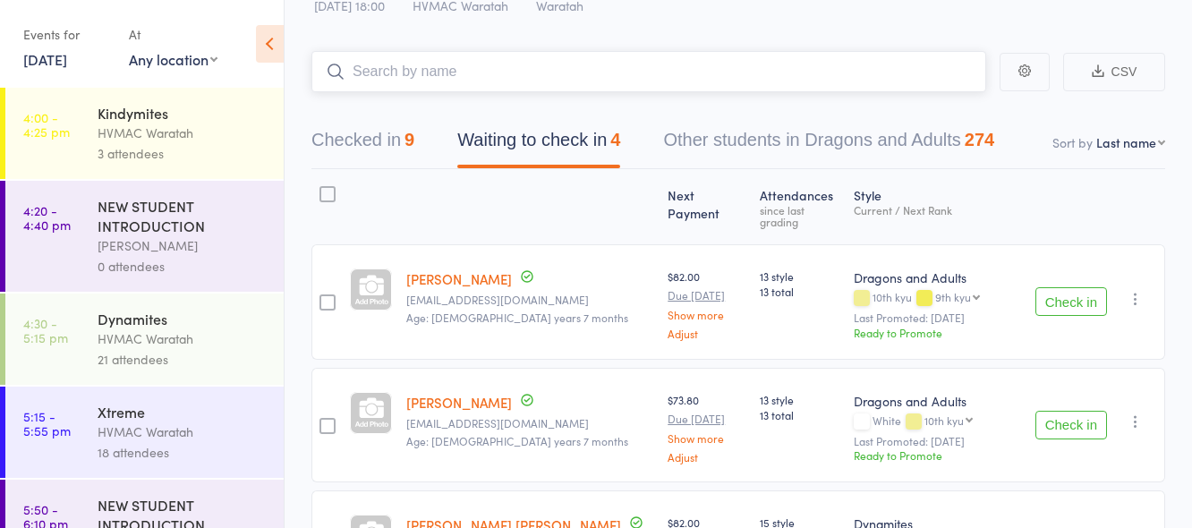
click at [457, 66] on input "search" at bounding box center [648, 71] width 675 height 41
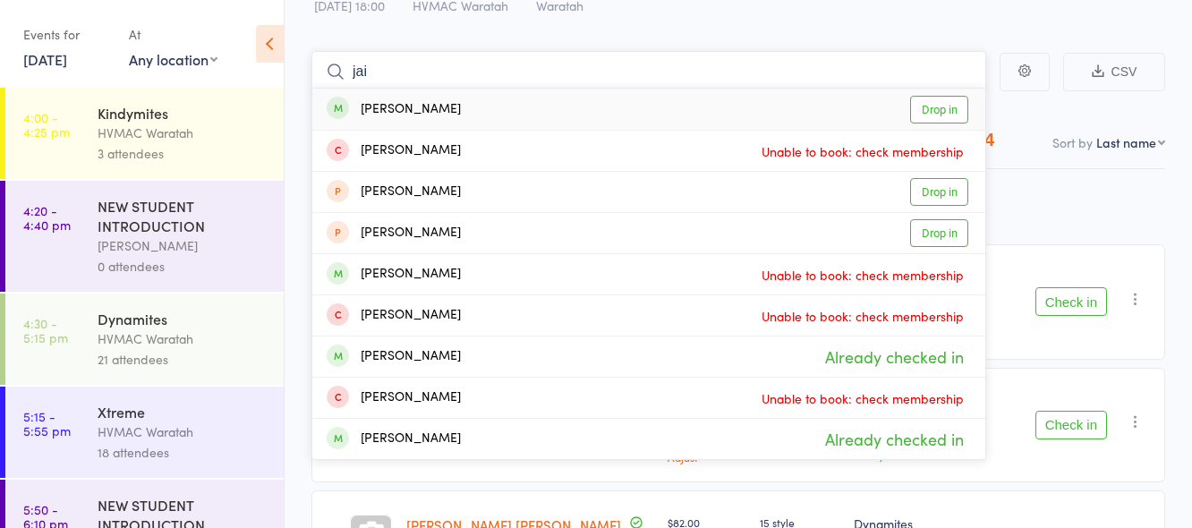
type input "jai"
click at [943, 109] on link "Drop in" at bounding box center [939, 110] width 58 height 28
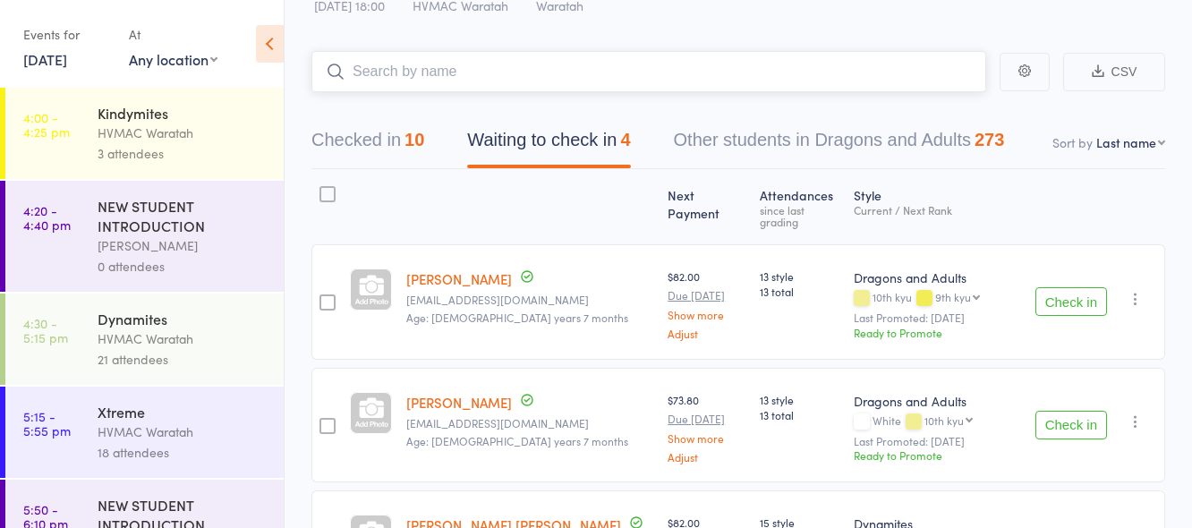
click at [556, 69] on input "search" at bounding box center [648, 71] width 675 height 41
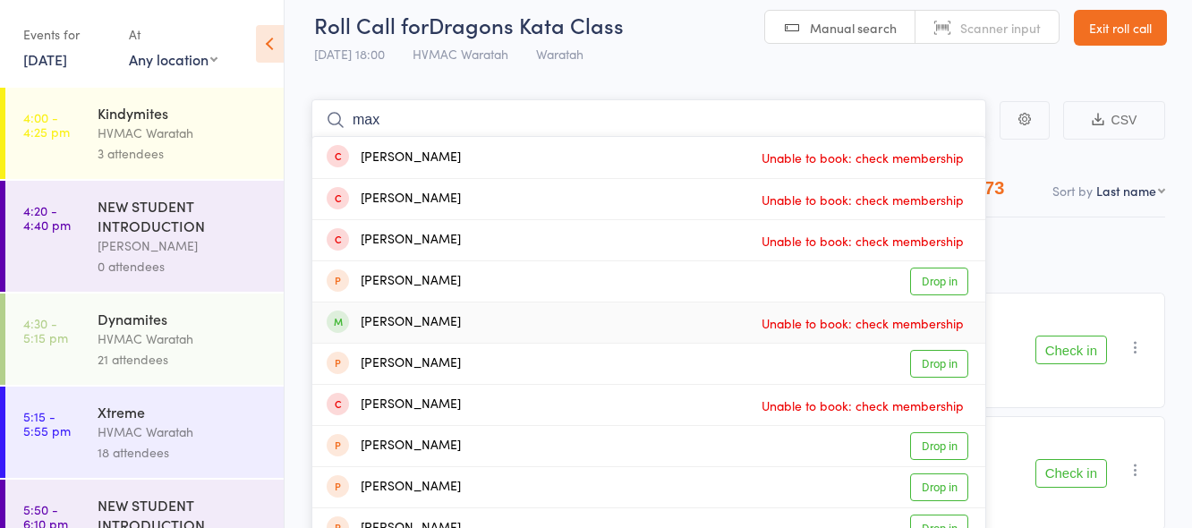
scroll to position [0, 0]
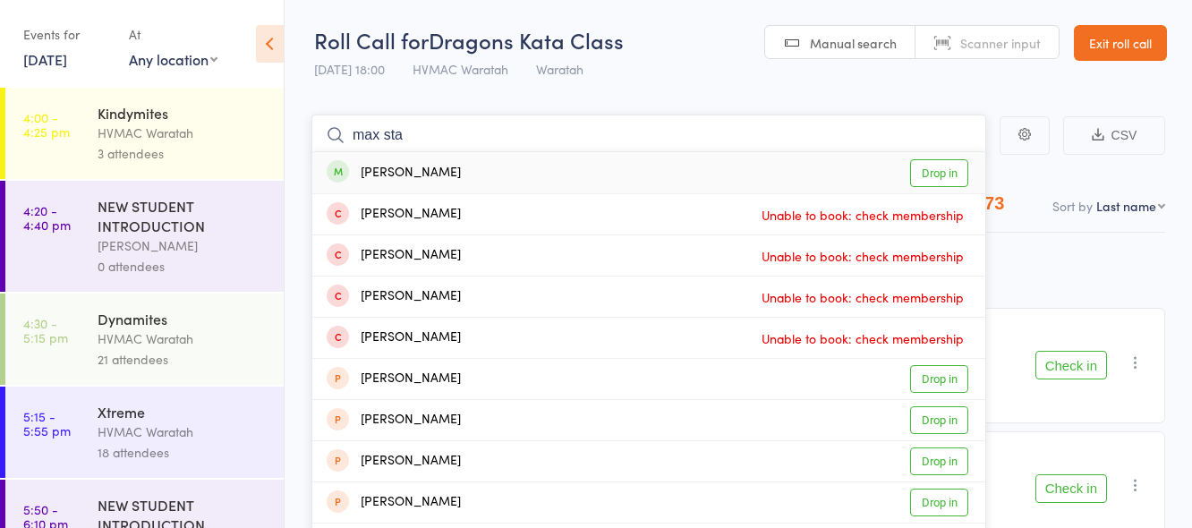
type input "max sta"
click at [960, 167] on link "Drop in" at bounding box center [939, 173] width 58 height 28
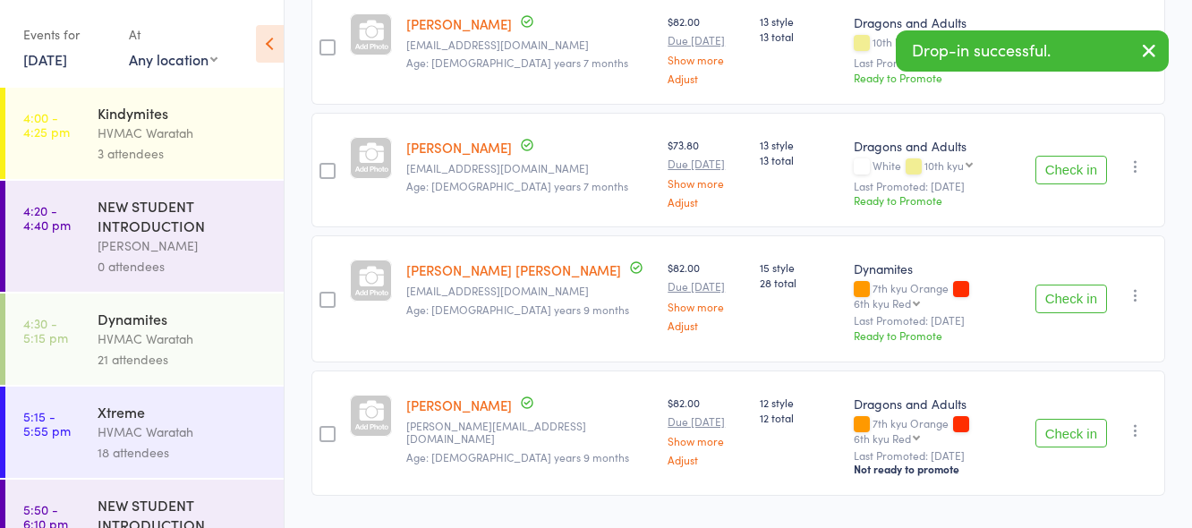
scroll to position [332, 0]
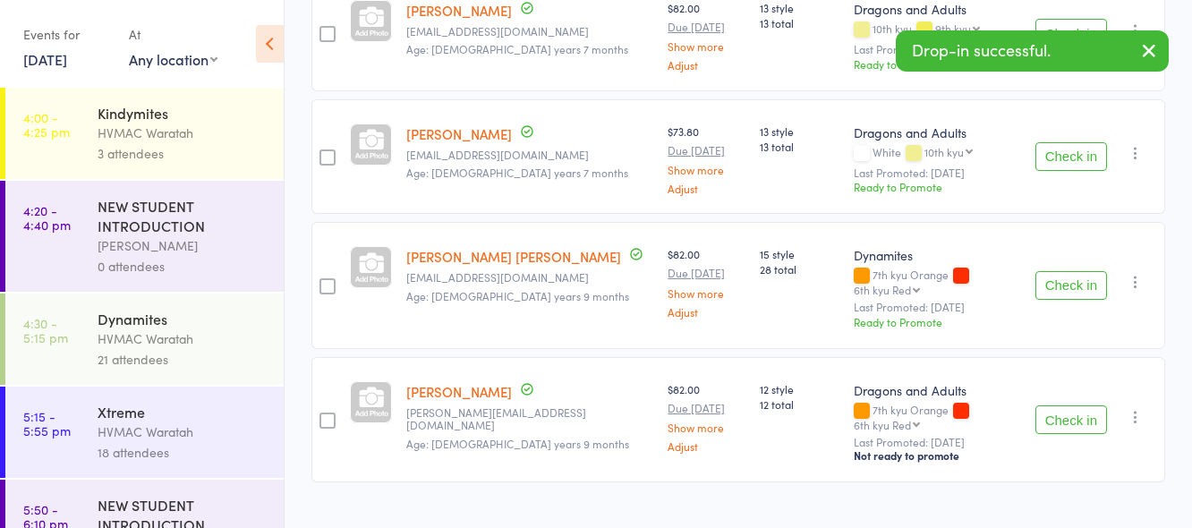
click at [1071, 405] on button "Check in" at bounding box center [1071, 419] width 72 height 29
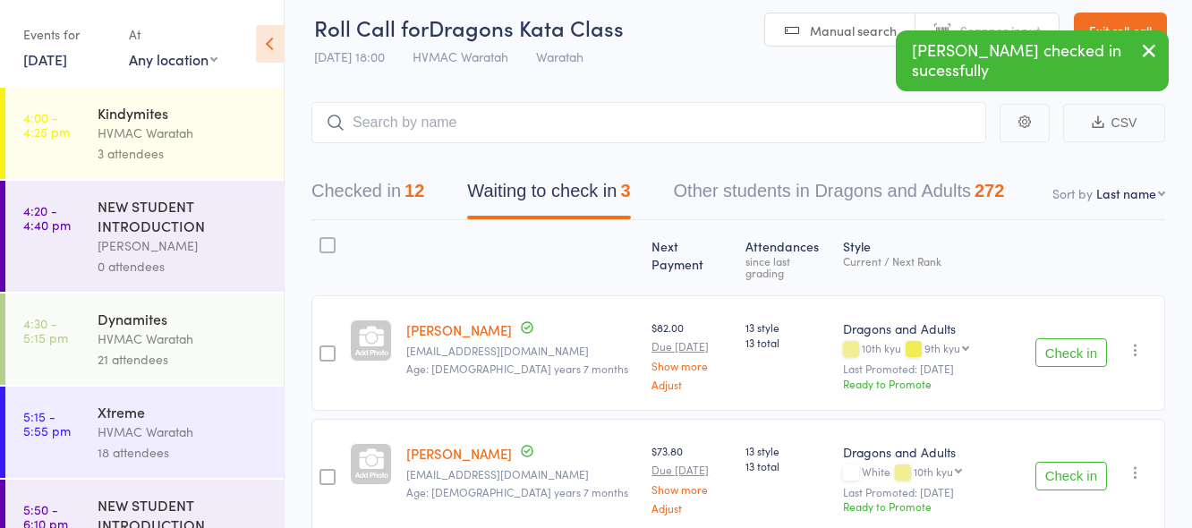
scroll to position [0, 0]
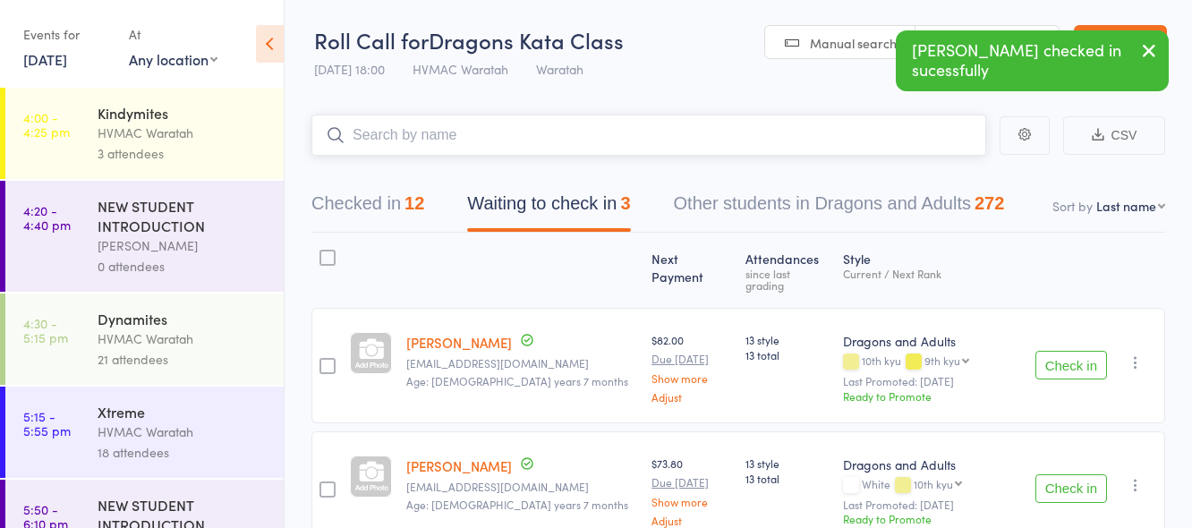
click at [433, 139] on input "search" at bounding box center [648, 135] width 675 height 41
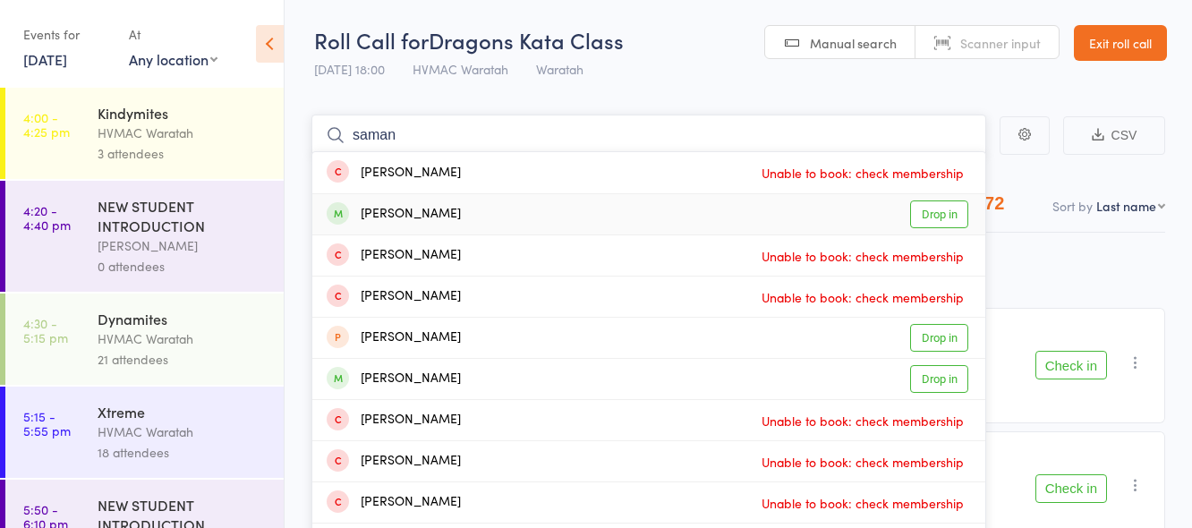
type input "saman"
click at [944, 214] on link "Drop in" at bounding box center [939, 214] width 58 height 28
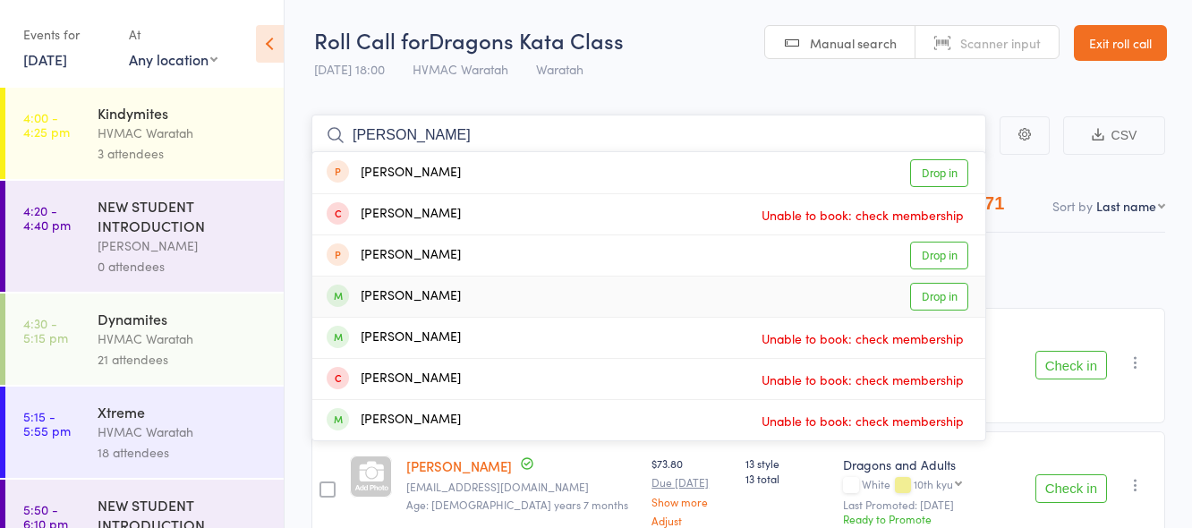
type input "chloe"
click at [954, 292] on link "Drop in" at bounding box center [939, 297] width 58 height 28
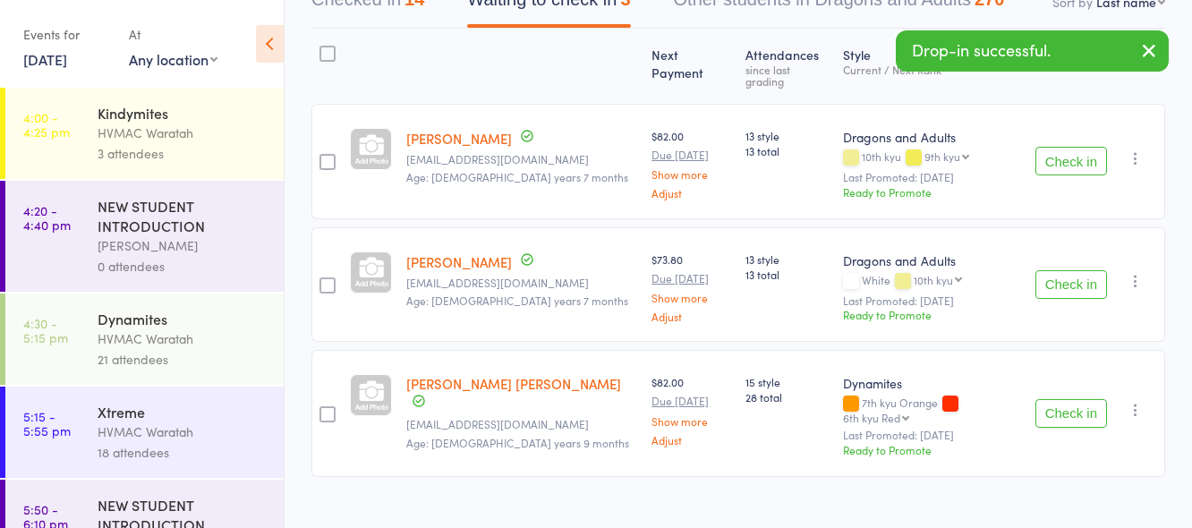
scroll to position [209, 0]
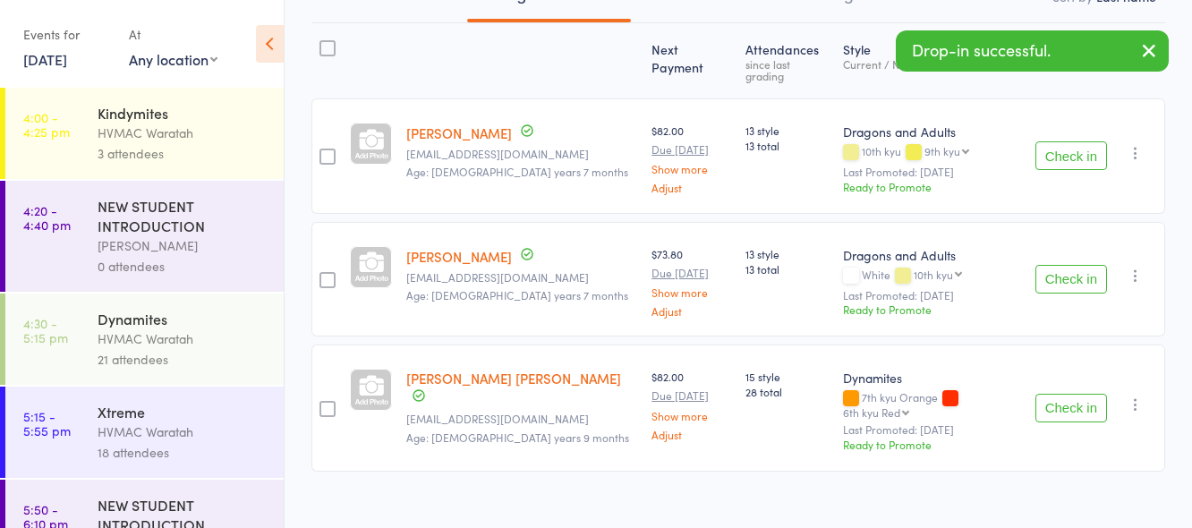
click at [1054, 394] on button "Check in" at bounding box center [1071, 408] width 72 height 29
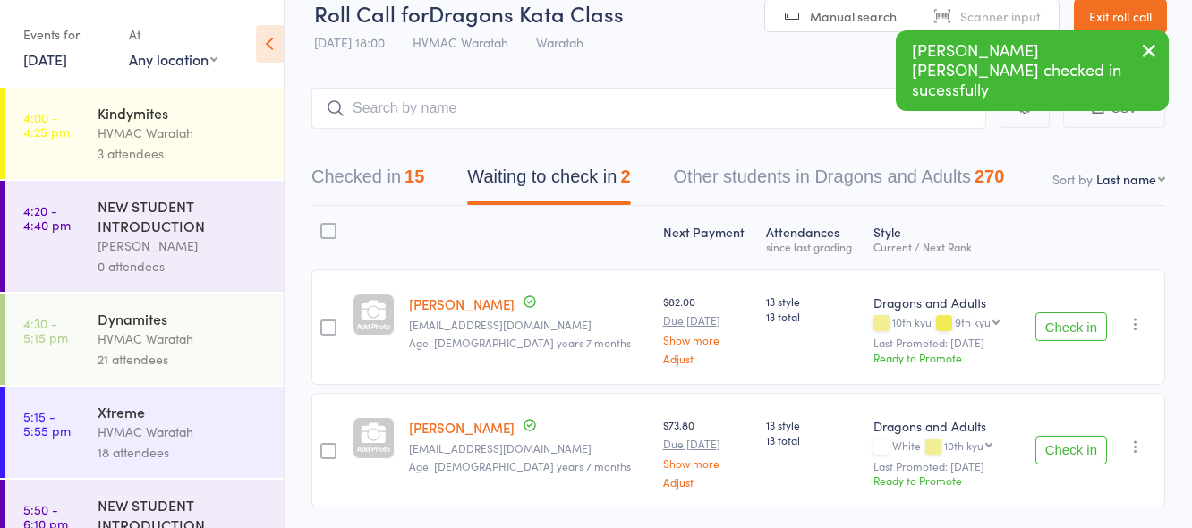
scroll to position [0, 0]
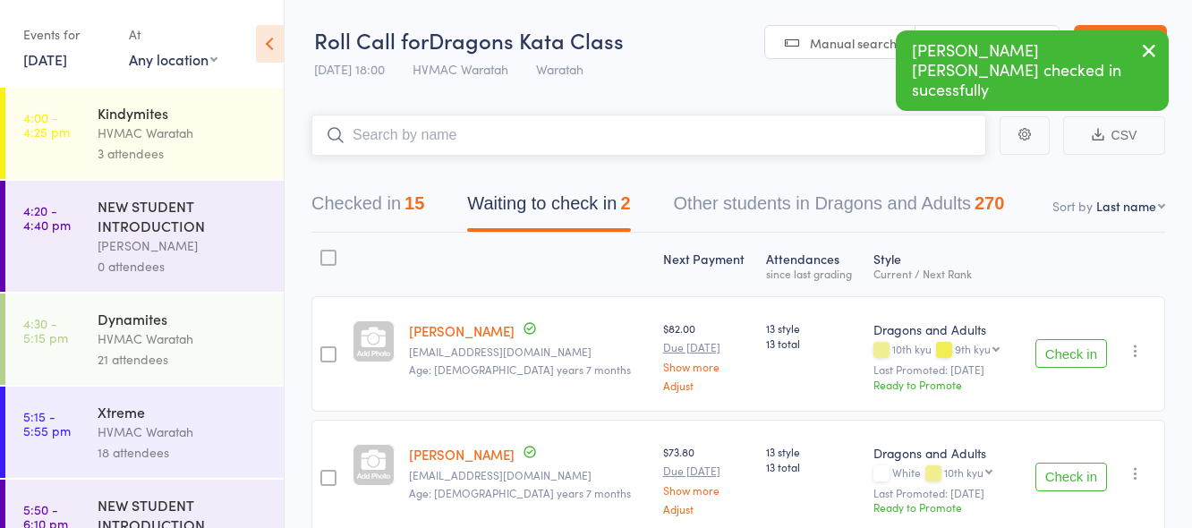
click at [555, 146] on input "search" at bounding box center [648, 135] width 675 height 41
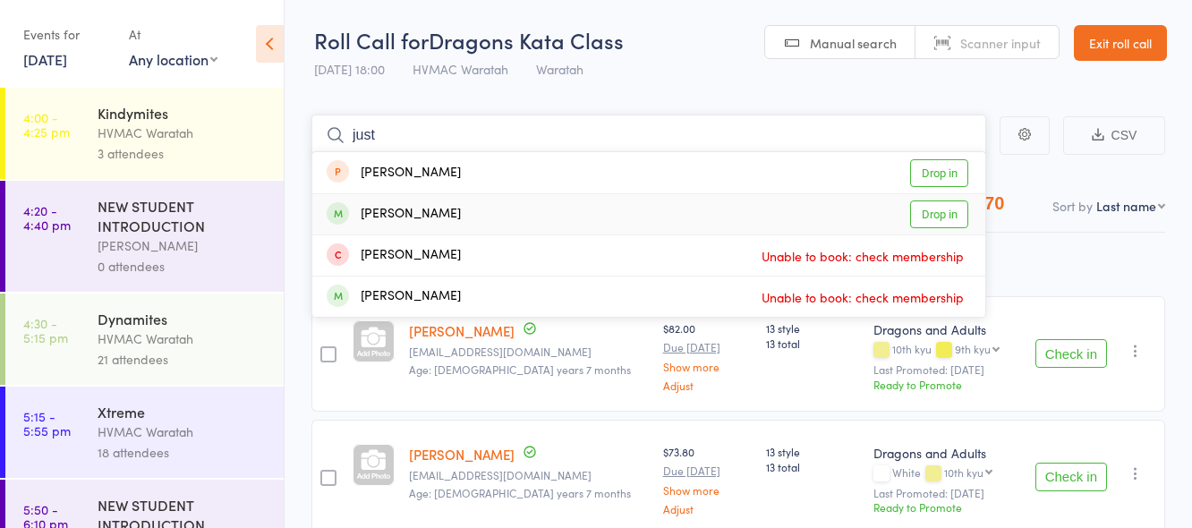
type input "just"
click at [933, 220] on link "Drop in" at bounding box center [939, 214] width 58 height 28
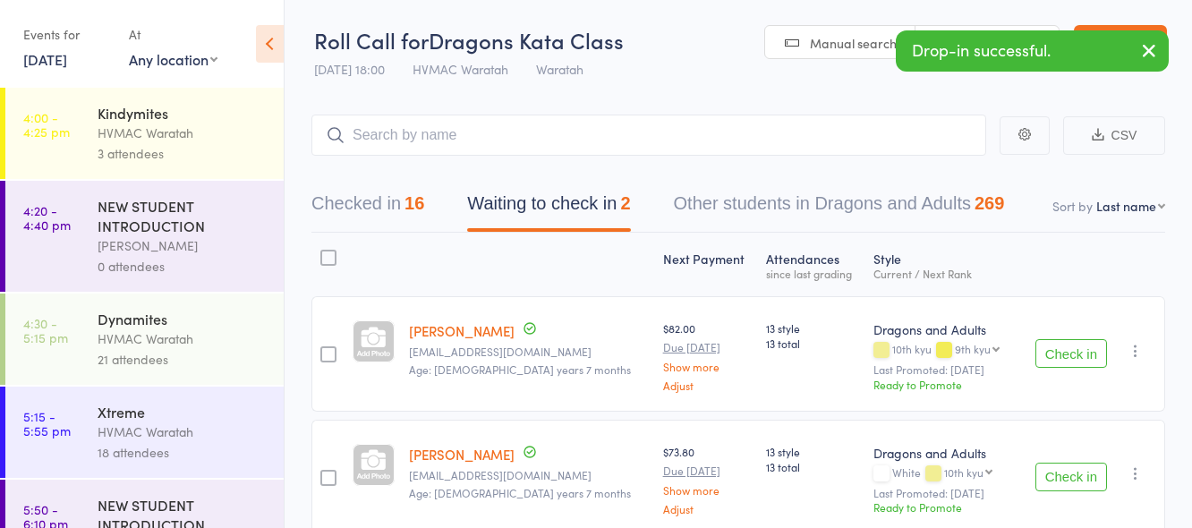
click at [1078, 359] on button "Check in" at bounding box center [1071, 353] width 72 height 29
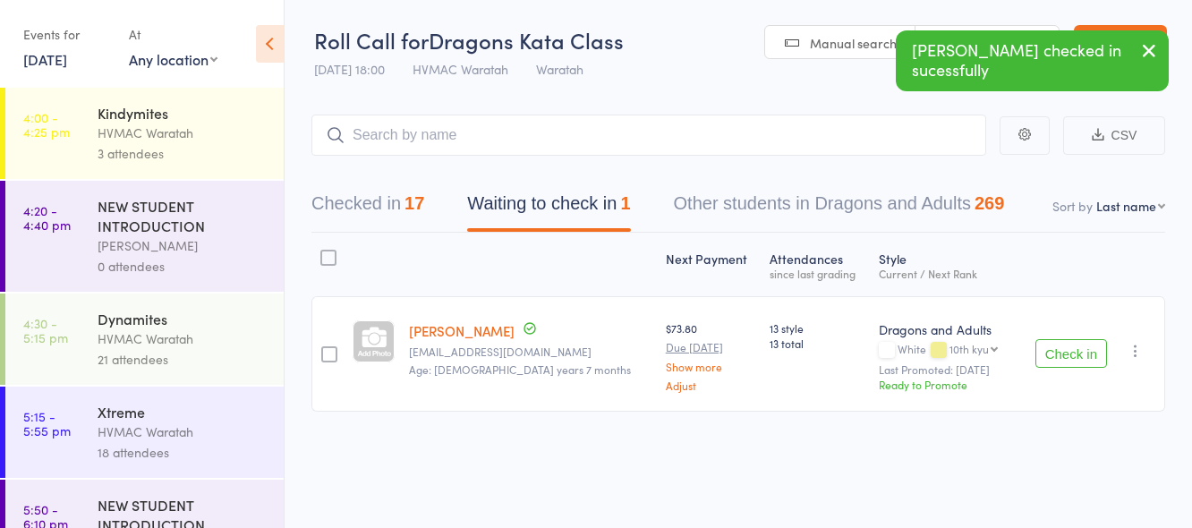
click at [1078, 359] on button "Check in" at bounding box center [1071, 353] width 72 height 29
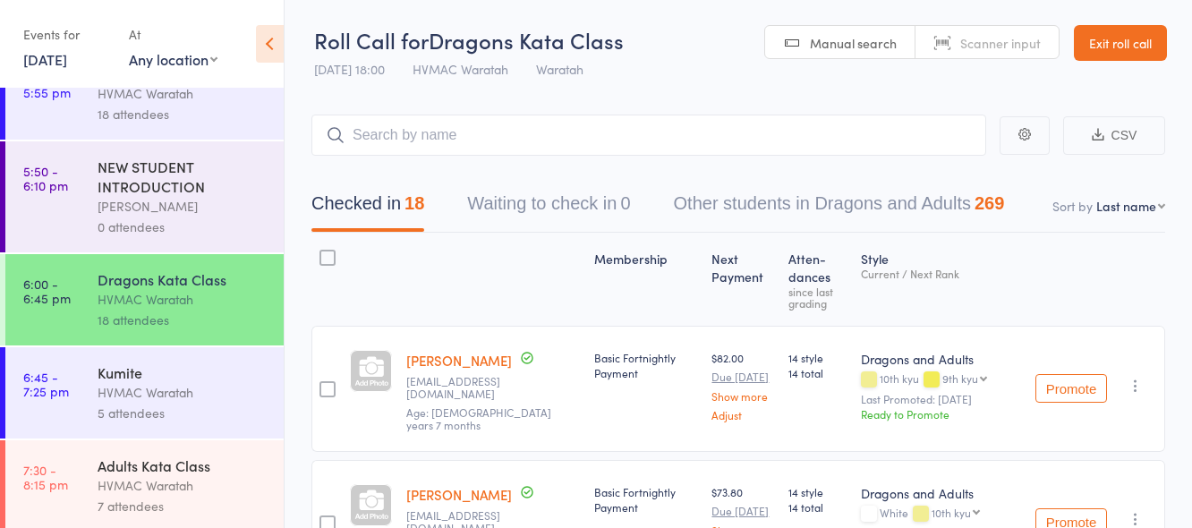
scroll to position [344, 0]
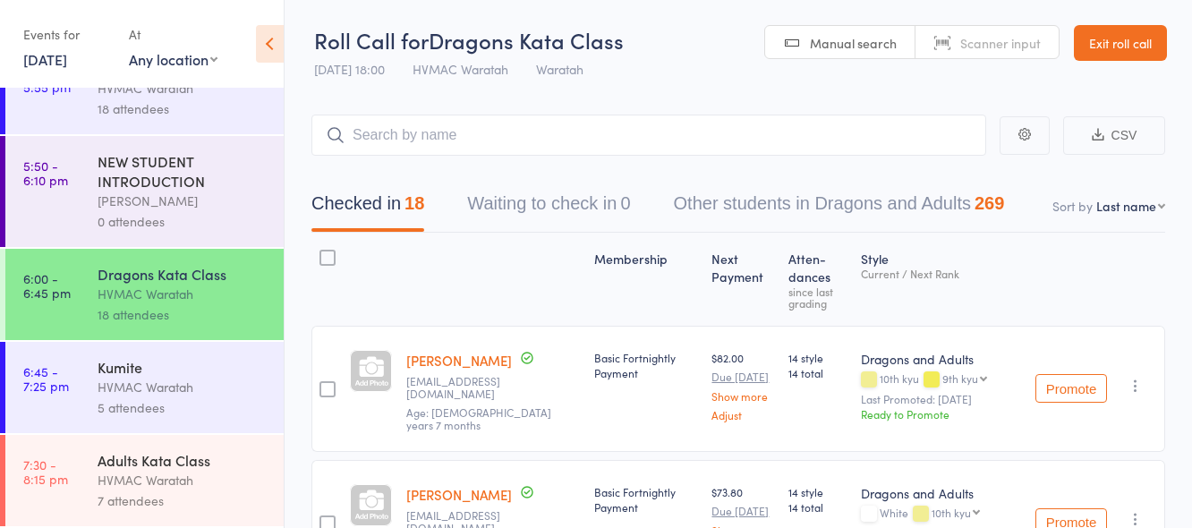
click at [123, 392] on div "HVMAC Waratah" at bounding box center [183, 387] width 171 height 21
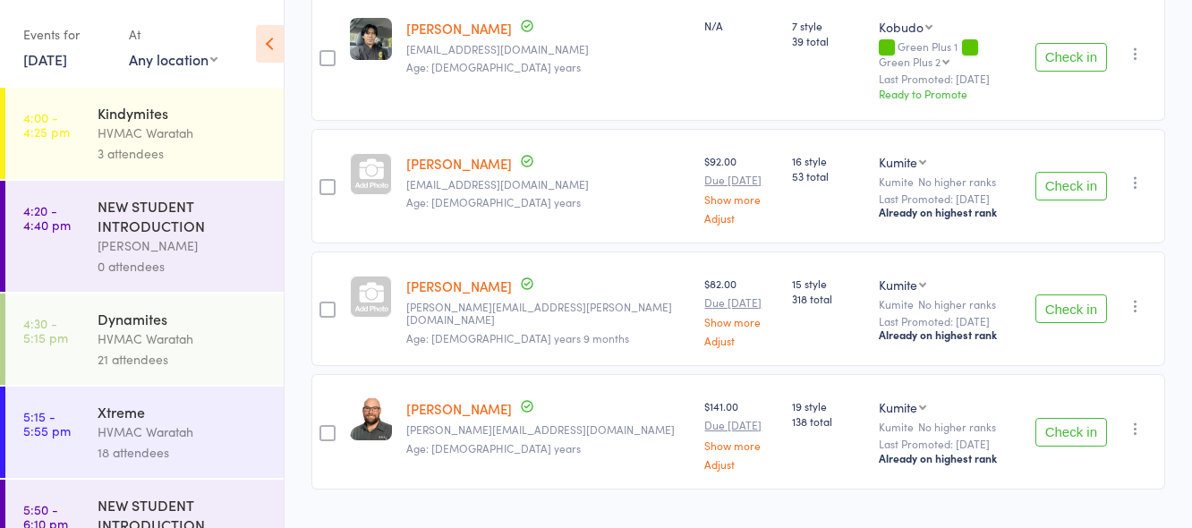
scroll to position [242, 0]
